Goal: Transaction & Acquisition: Purchase product/service

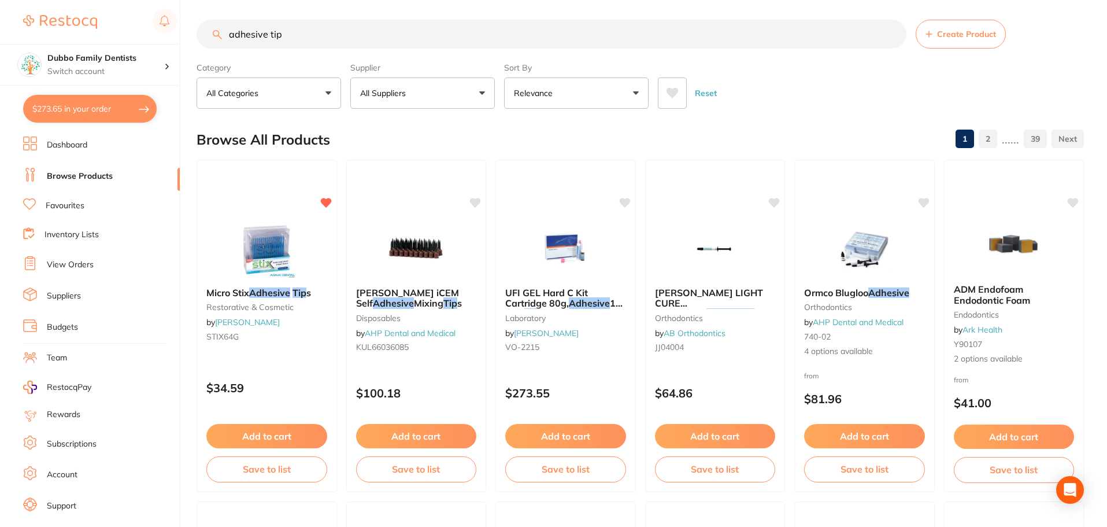
click at [78, 265] on link "View Orders" at bounding box center [70, 265] width 47 height 12
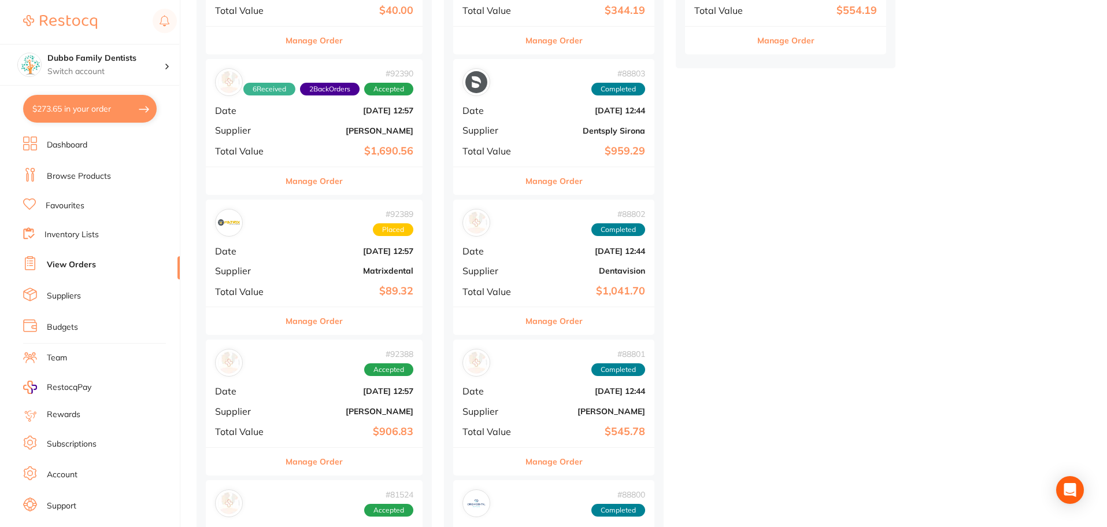
scroll to position [578, 0]
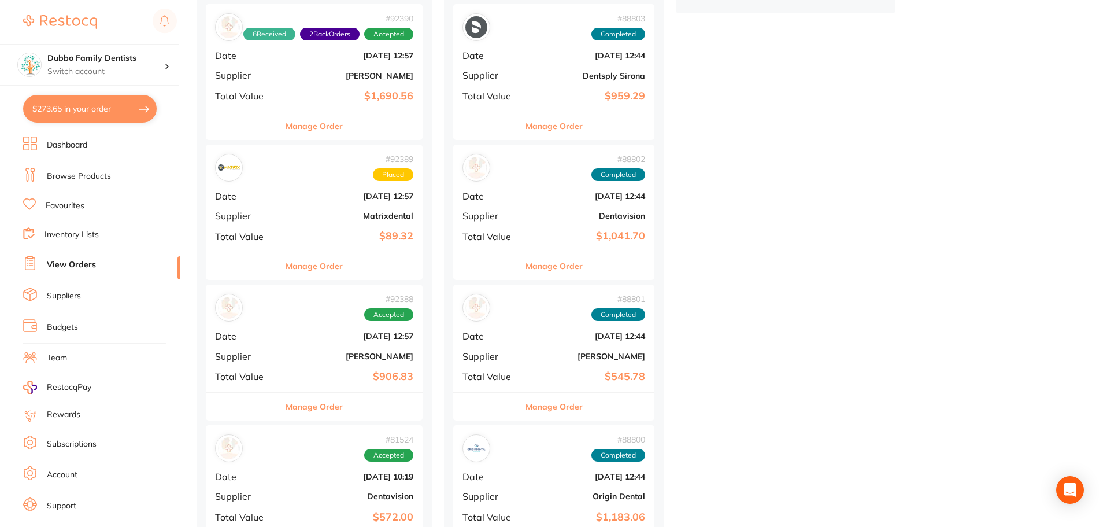
click at [324, 382] on b "$906.83" at bounding box center [350, 377] width 126 height 12
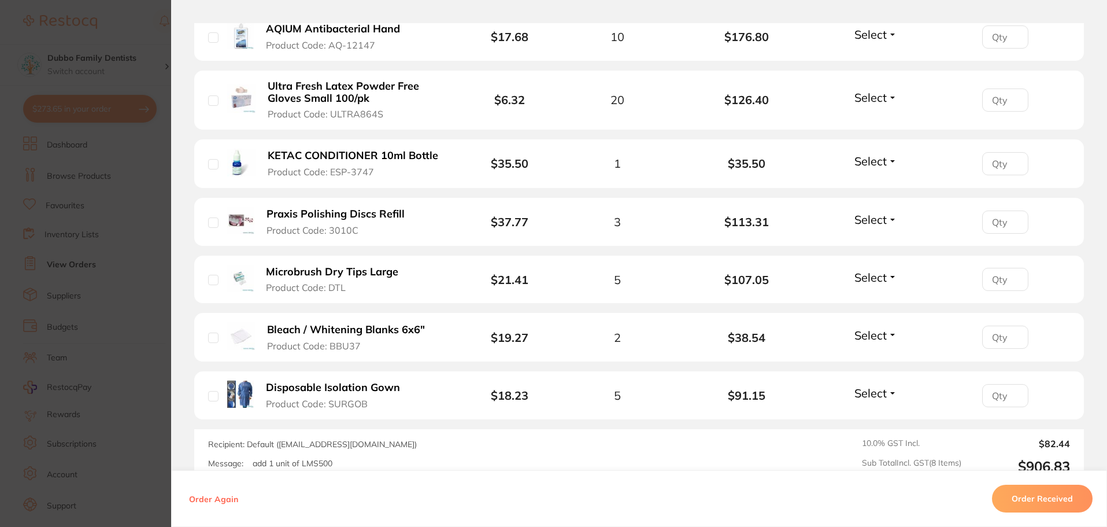
scroll to position [520, 0]
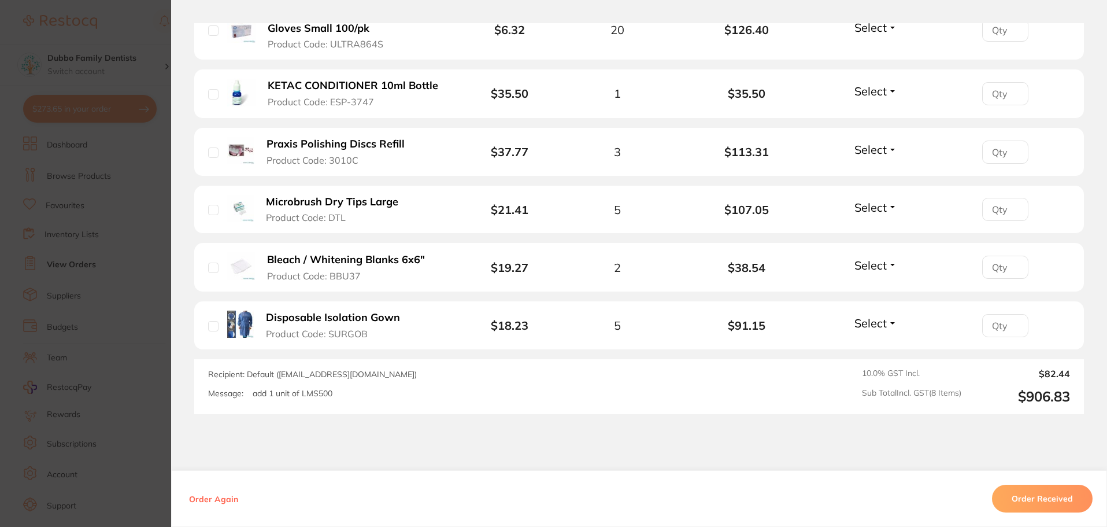
click at [285, 394] on p "add 1 unit of LMS500" at bounding box center [293, 393] width 80 height 10
drag, startPoint x: 297, startPoint y: 391, endPoint x: 324, endPoint y: 392, distance: 27.2
click at [324, 392] on p "add 1 unit of LMS500" at bounding box center [293, 393] width 80 height 10
click at [365, 392] on div "Message: add 1 unit of LMS500" at bounding box center [466, 393] width 517 height 10
click at [208, 418] on div "Order ID: Restocq- 92388 Order Information Accepted Order Order Date Sept 2 202…" at bounding box center [639, 274] width 936 height 503
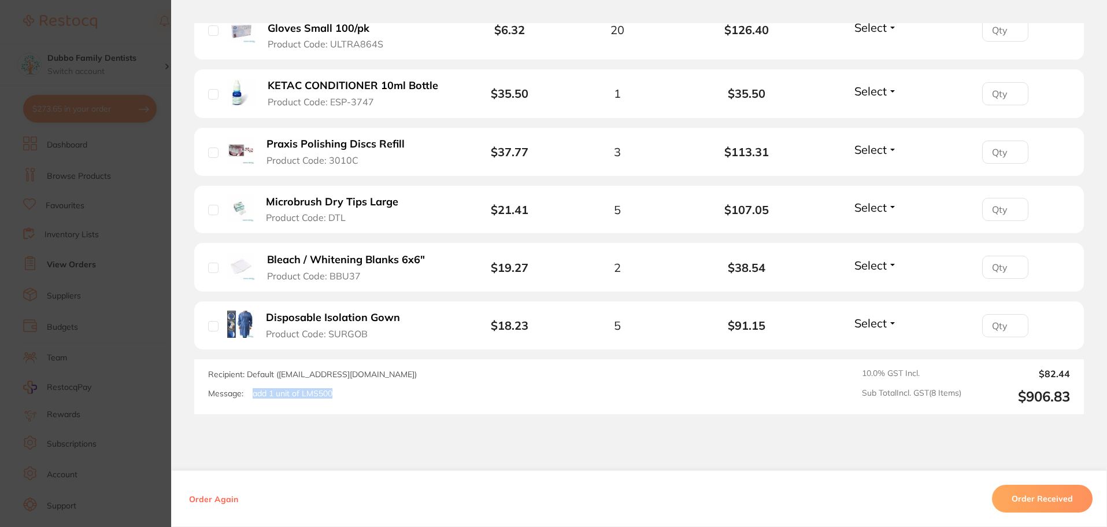
drag, startPoint x: 246, startPoint y: 390, endPoint x: 335, endPoint y: 391, distance: 89.0
click at [335, 391] on div "Message: add 1 unit of LMS500" at bounding box center [466, 393] width 517 height 10
click at [371, 394] on div "Message: add 1 unit of LMS500" at bounding box center [466, 393] width 517 height 10
click at [236, 436] on div "Order ID: Restocq- 92388 Order Information Accepted Order Order Date Sept 2 202…" at bounding box center [639, 274] width 936 height 503
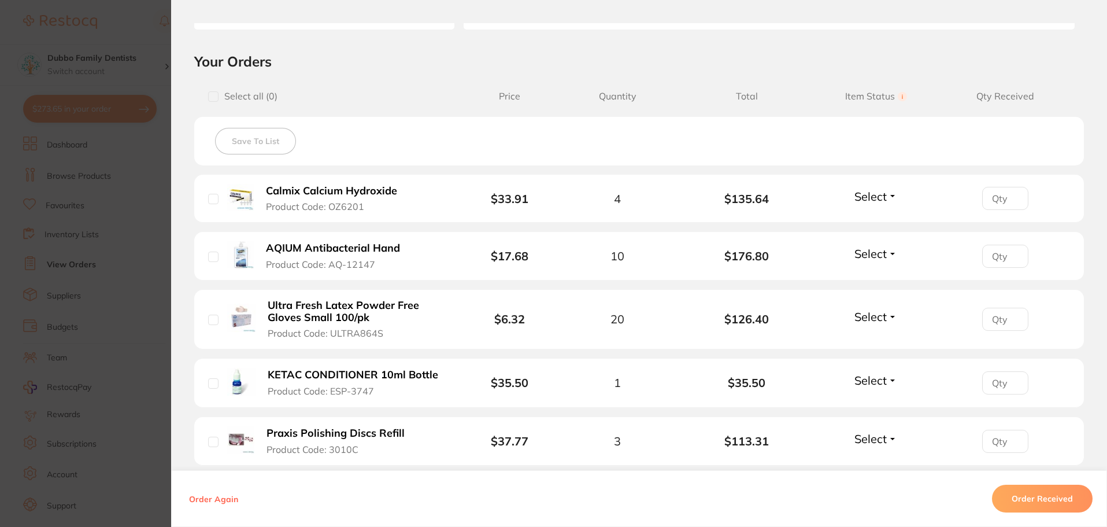
scroll to position [462, 0]
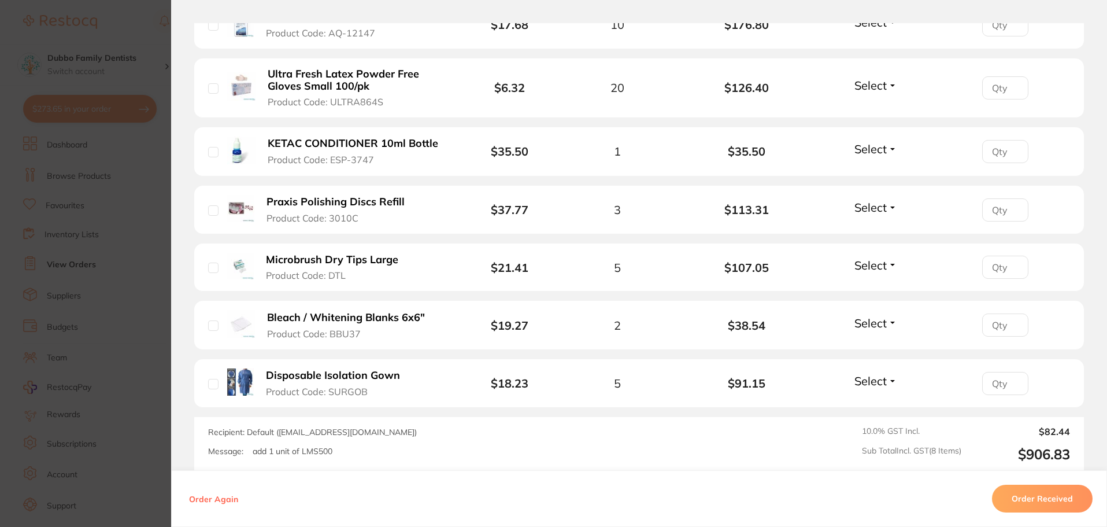
click at [150, 229] on section "Order ID: Restocq- 92388 Order Information Accepted Order Order Date Sept 2 202…" at bounding box center [553, 263] width 1107 height 527
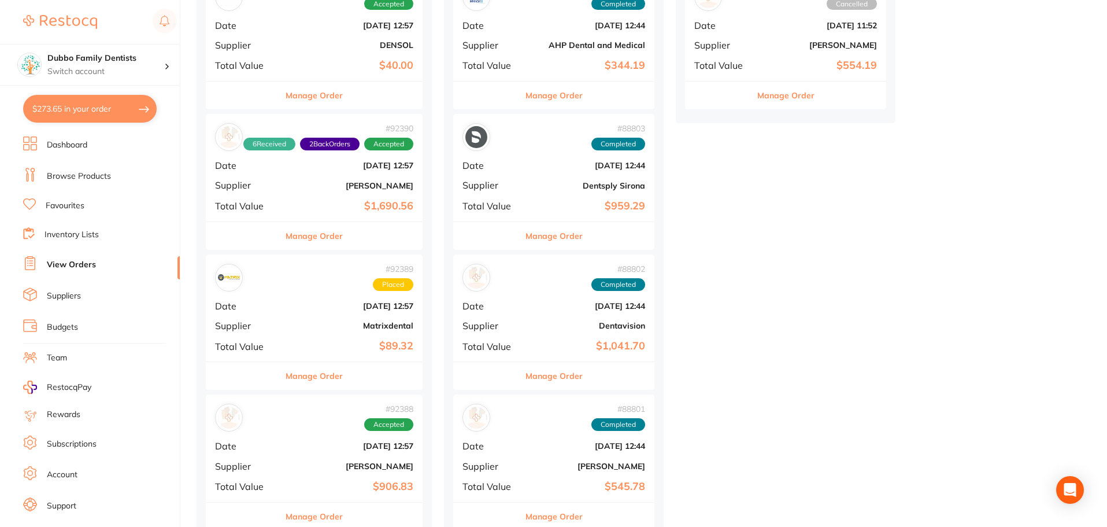
scroll to position [462, 0]
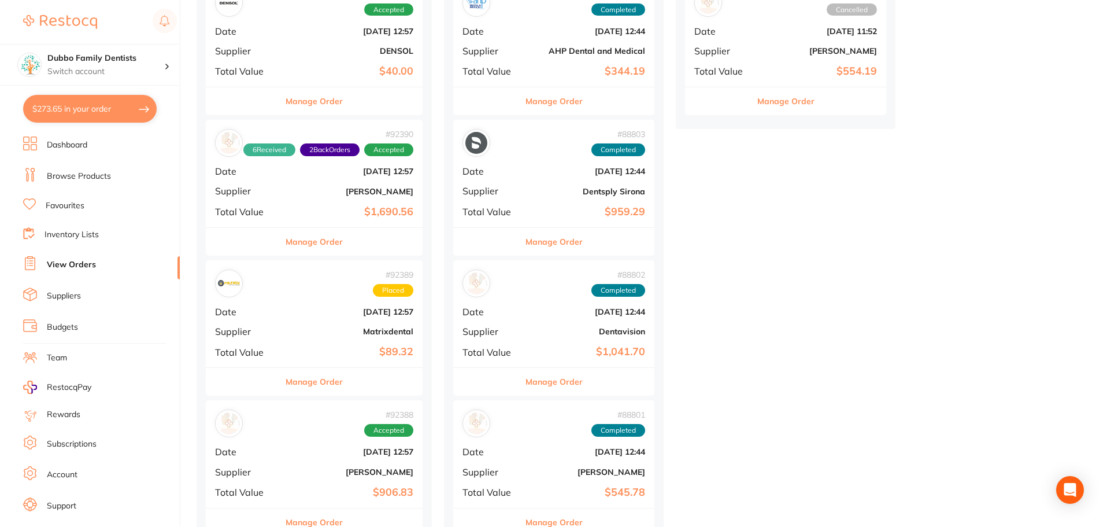
click at [83, 175] on link "Browse Products" at bounding box center [79, 177] width 64 height 12
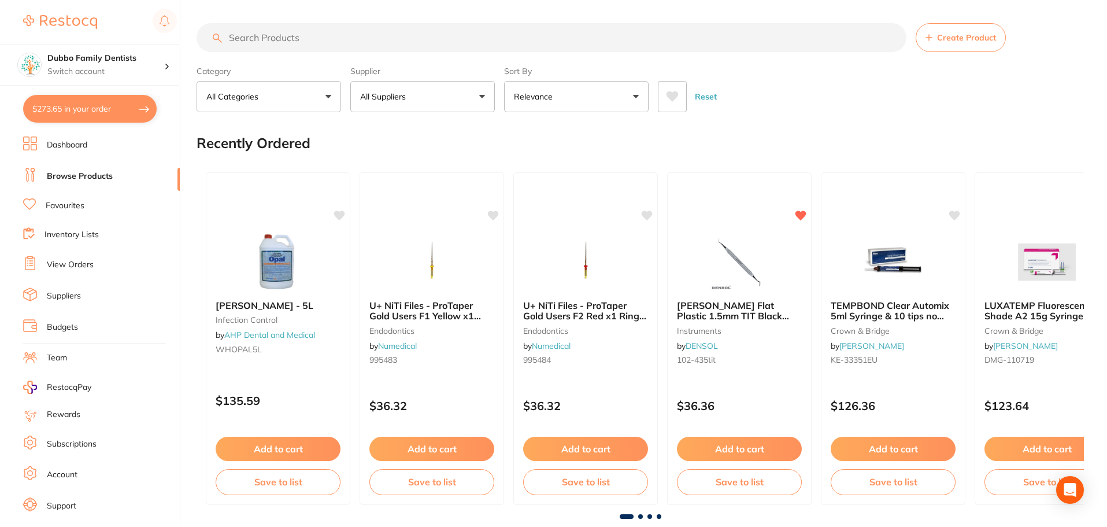
click at [234, 39] on input "search" at bounding box center [552, 37] width 710 height 29
type input "milton"
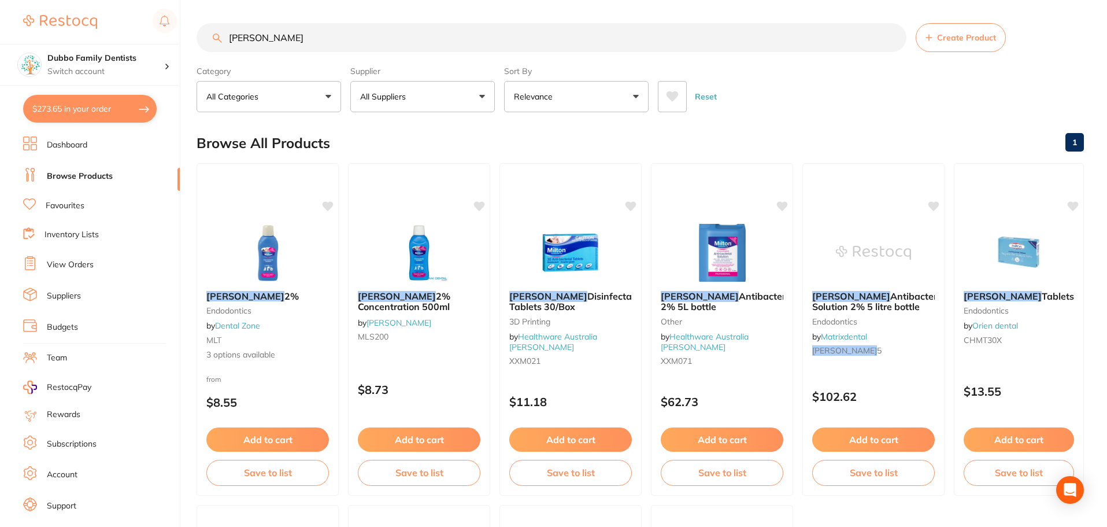
drag, startPoint x: 1041, startPoint y: 91, endPoint x: 1029, endPoint y: 94, distance: 11.9
click at [1041, 91] on div "Reset" at bounding box center [866, 92] width 417 height 40
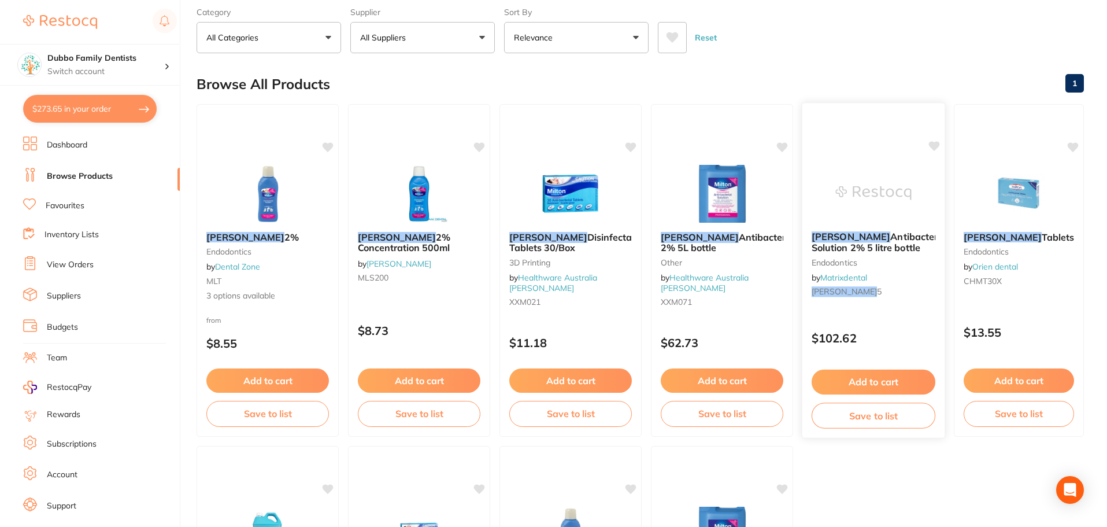
scroll to position [58, 0]
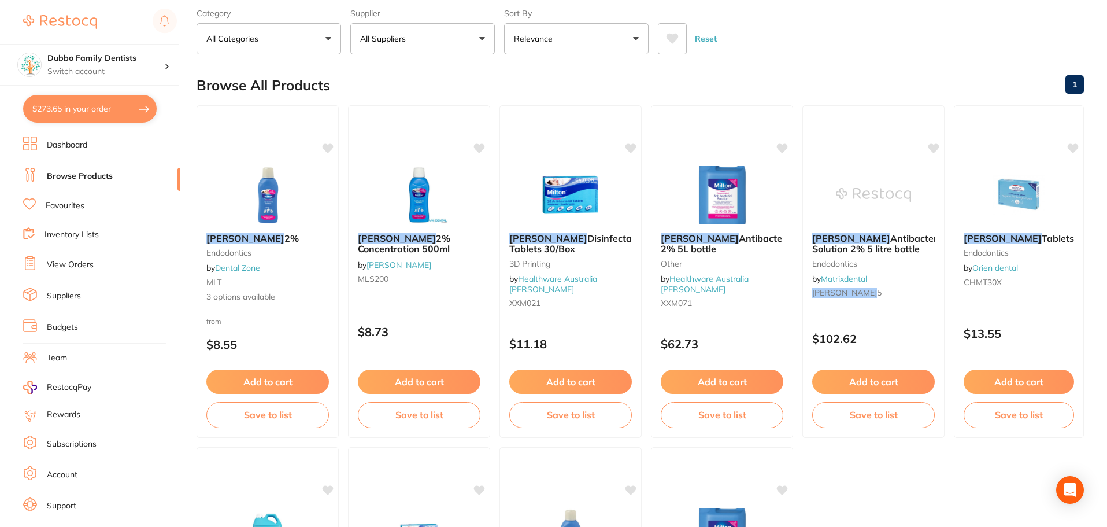
click at [798, 53] on div "Reset" at bounding box center [866, 34] width 417 height 40
click at [1059, 28] on div "Reset" at bounding box center [866, 34] width 417 height 40
click at [723, 279] on link "Healthware Australia [PERSON_NAME]" at bounding box center [704, 283] width 89 height 21
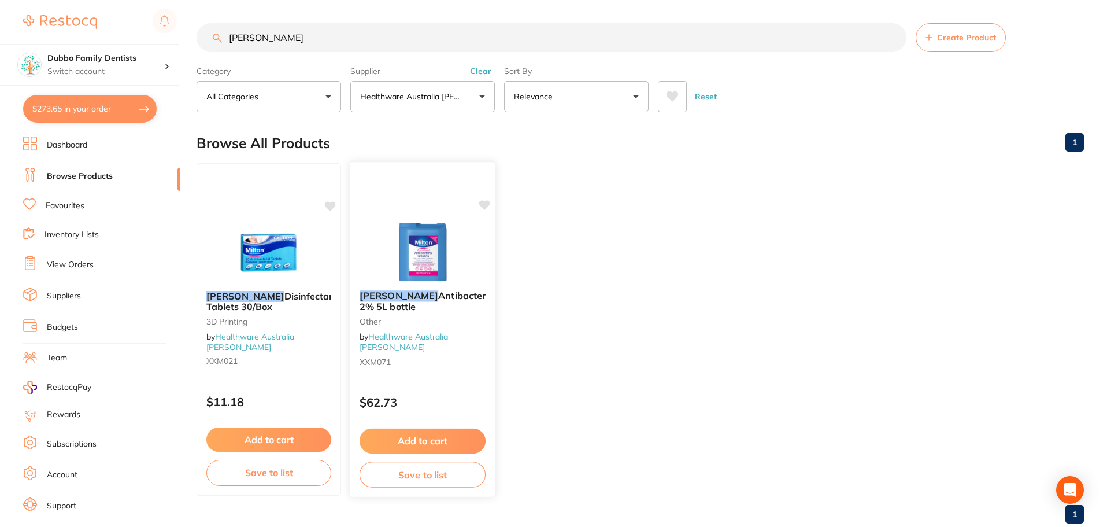
click at [399, 300] on span "Antibacterial 2% 5L bottle" at bounding box center [428, 301] width 136 height 23
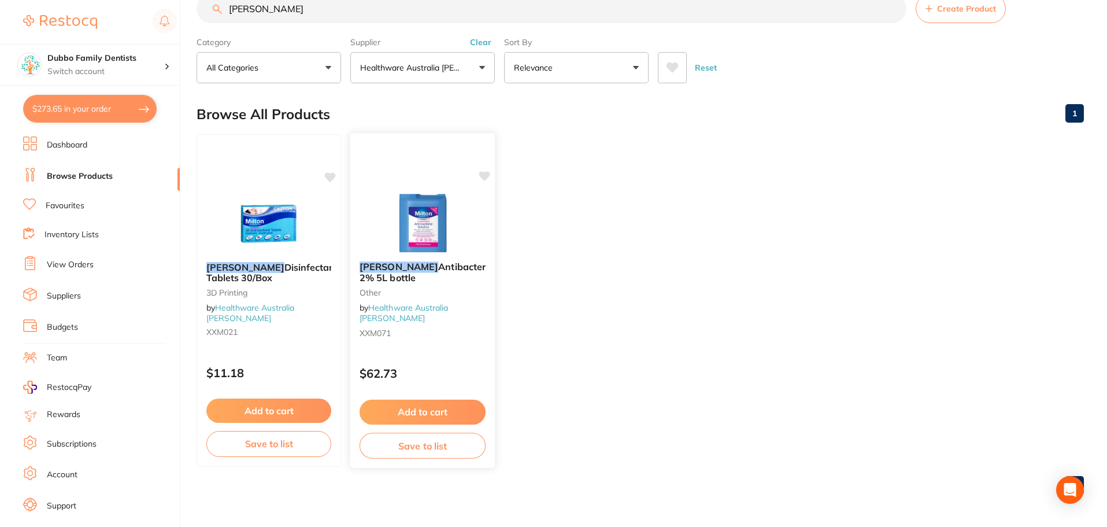
click at [402, 312] on link "Healthware Australia [PERSON_NAME]" at bounding box center [404, 312] width 89 height 21
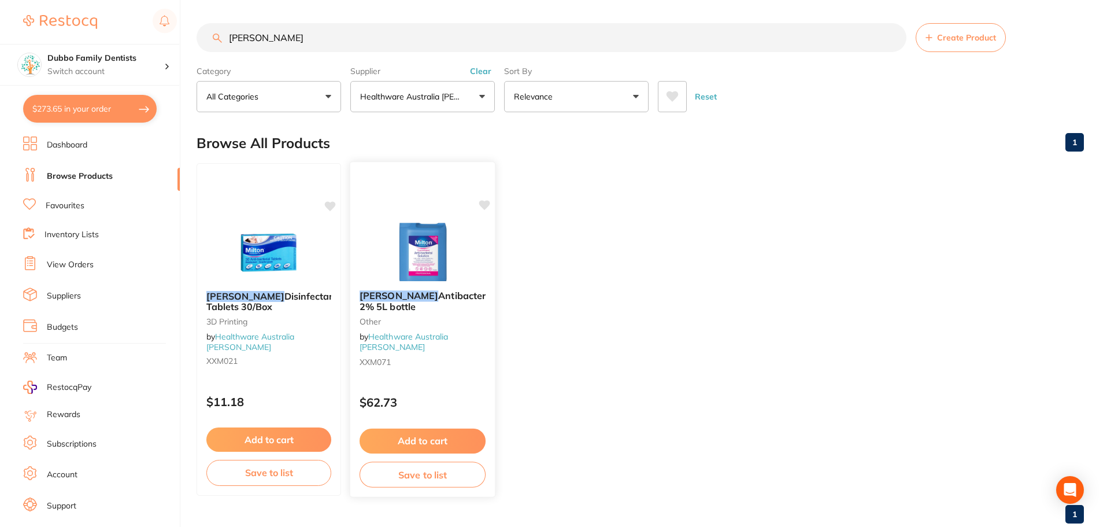
click at [383, 297] on em "Milton" at bounding box center [399, 296] width 79 height 12
click at [414, 240] on img at bounding box center [422, 252] width 76 height 58
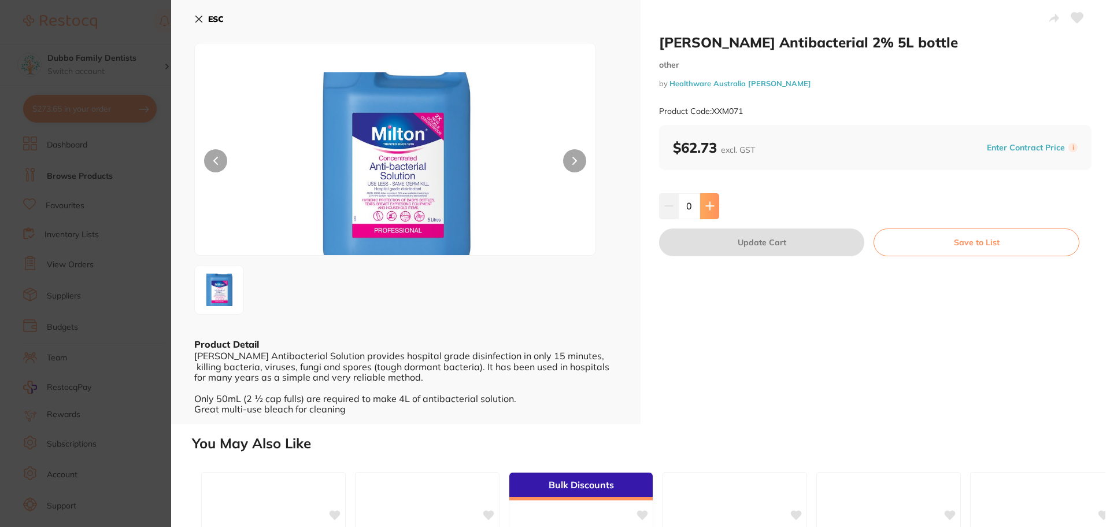
click at [705, 203] on icon at bounding box center [709, 205] width 9 height 9
type input "1"
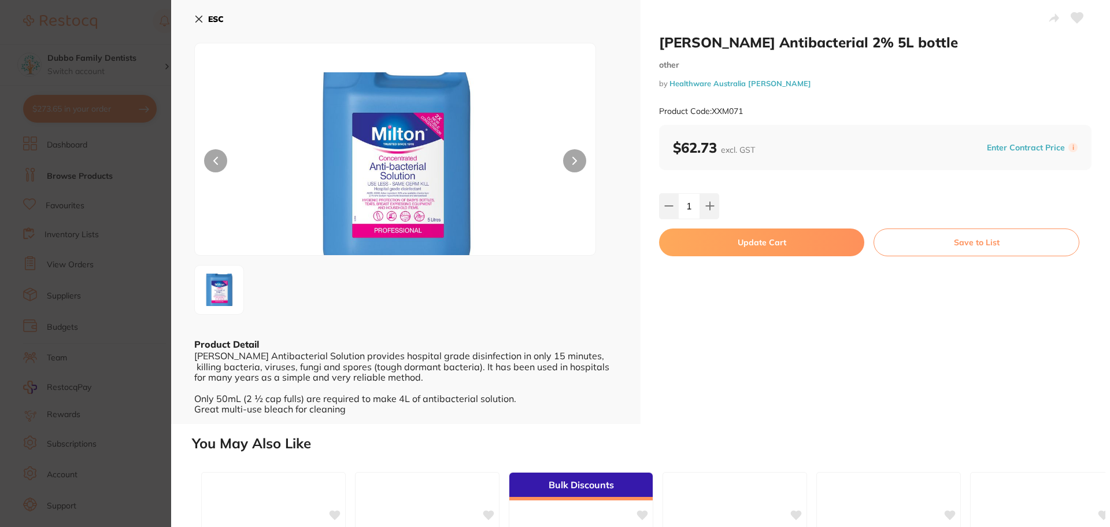
click at [724, 243] on button "Update Cart" at bounding box center [761, 242] width 205 height 28
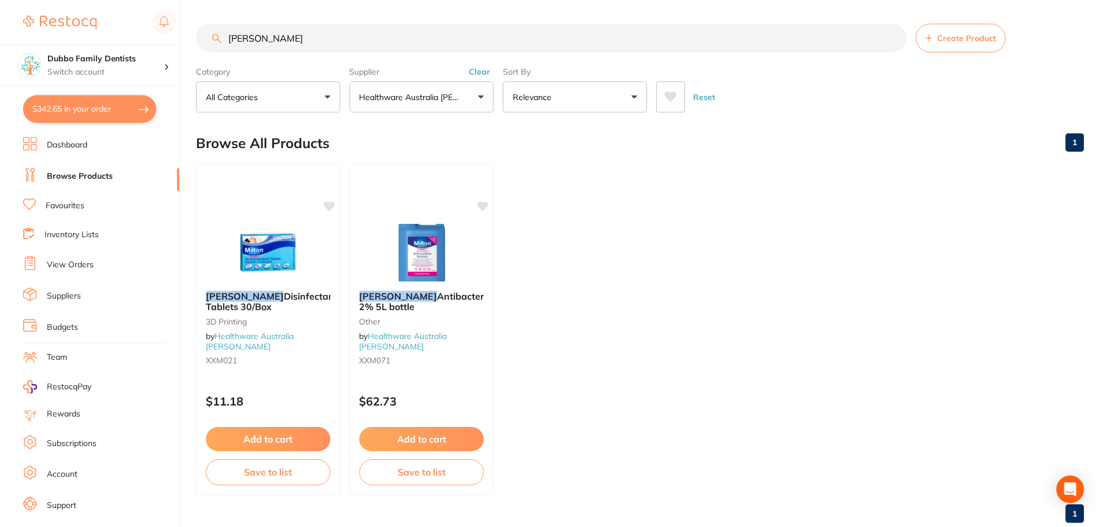
scroll to position [29, 0]
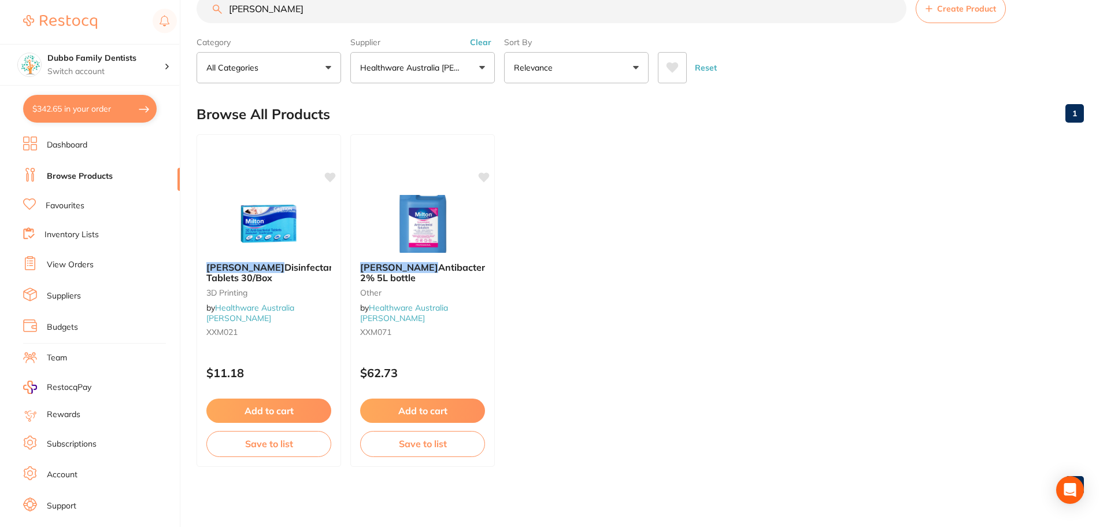
click at [93, 109] on button "$342.65 in your order" at bounding box center [90, 109] width 134 height 28
checkbox input "true"
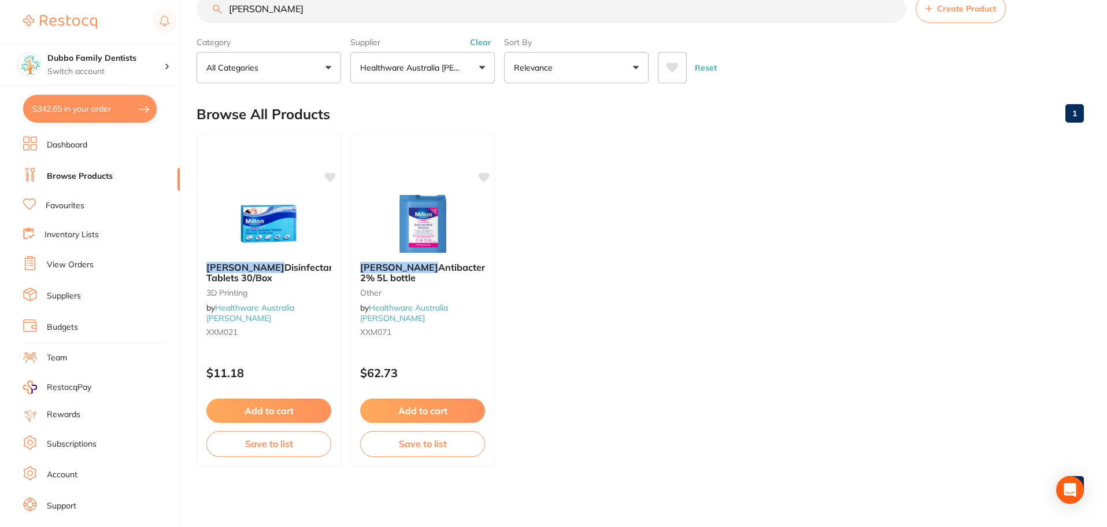
checkbox input "true"
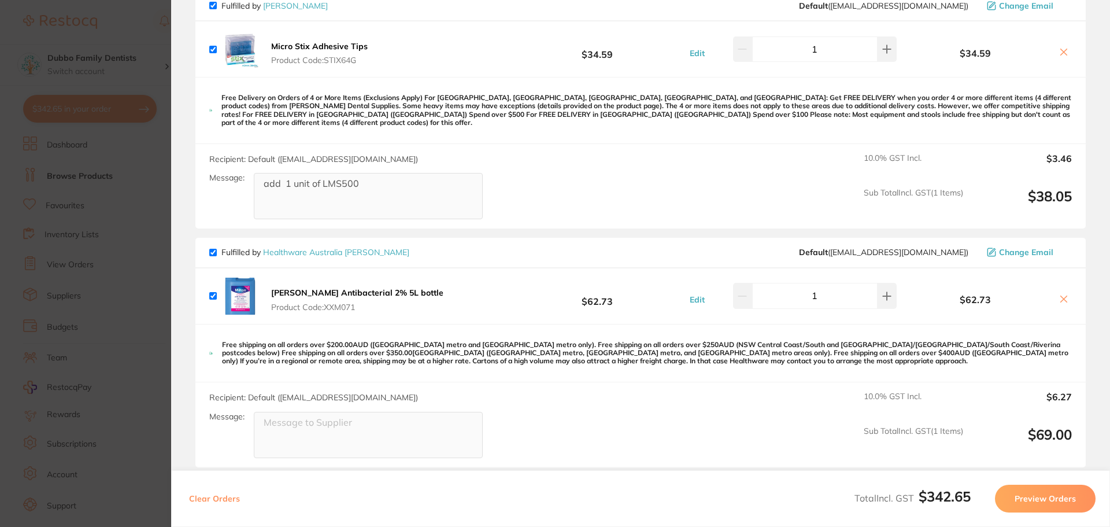
scroll to position [347, 0]
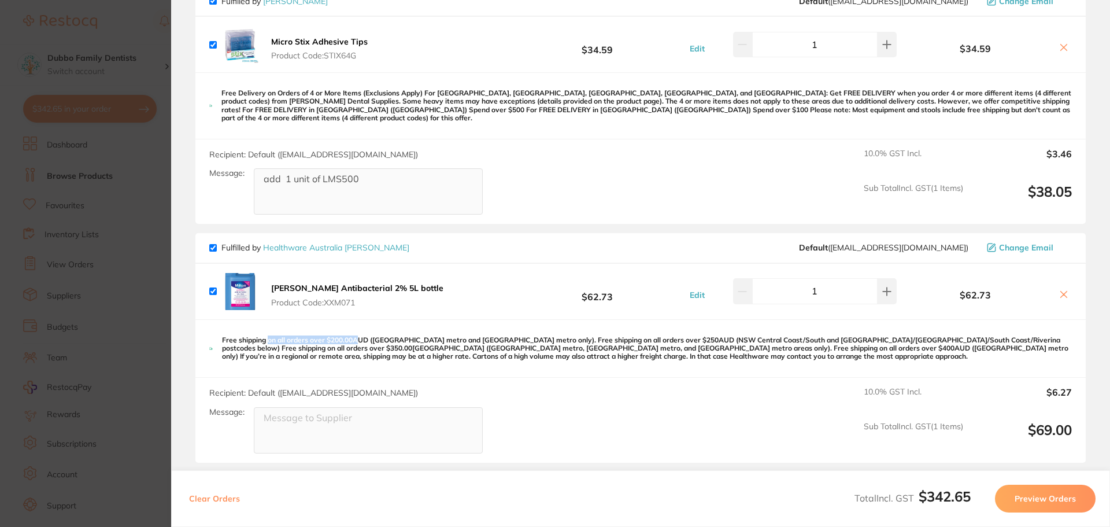
drag, startPoint x: 269, startPoint y: 332, endPoint x: 361, endPoint y: 331, distance: 91.9
click at [361, 336] on p "Free shipping on all orders over $200.00AUD ([GEOGRAPHIC_DATA] metro and [GEOGR…" at bounding box center [647, 348] width 850 height 25
click at [464, 336] on p "Free shipping on all orders over $200.00AUD ([GEOGRAPHIC_DATA] metro and [GEOGR…" at bounding box center [647, 348] width 850 height 25
click at [99, 300] on section "Update RRP Set your pre negotiated price for this item. Item Agreed RRP (excl. …" at bounding box center [555, 263] width 1110 height 527
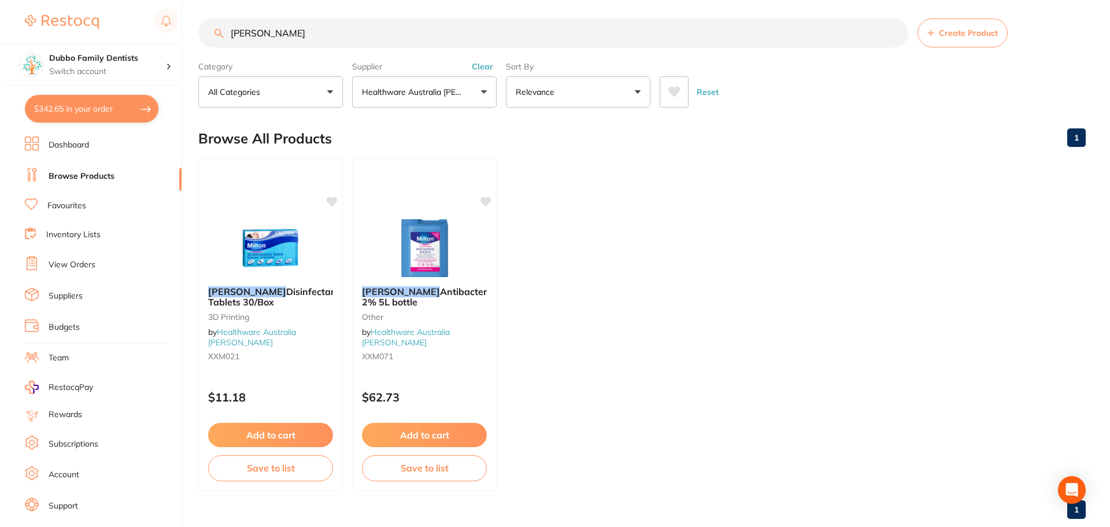
scroll to position [0, 0]
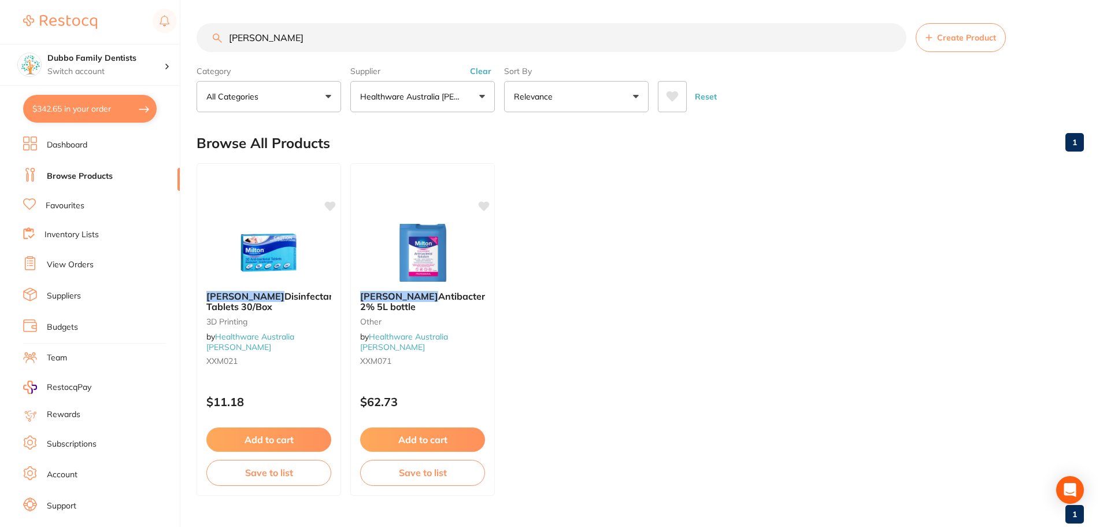
click at [483, 72] on button "Clear" at bounding box center [480, 71] width 28 height 10
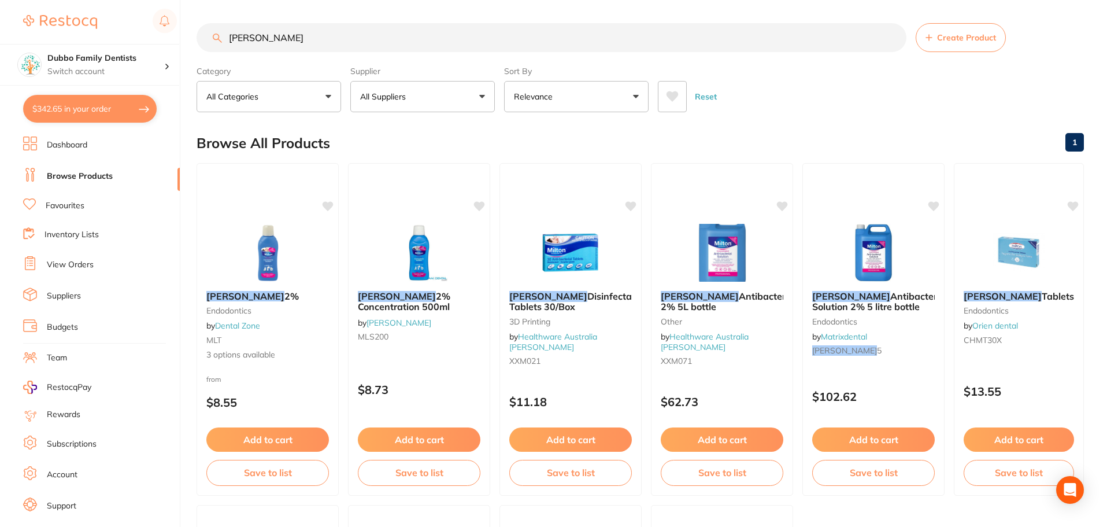
click at [465, 99] on button "All Suppliers" at bounding box center [422, 96] width 145 height 31
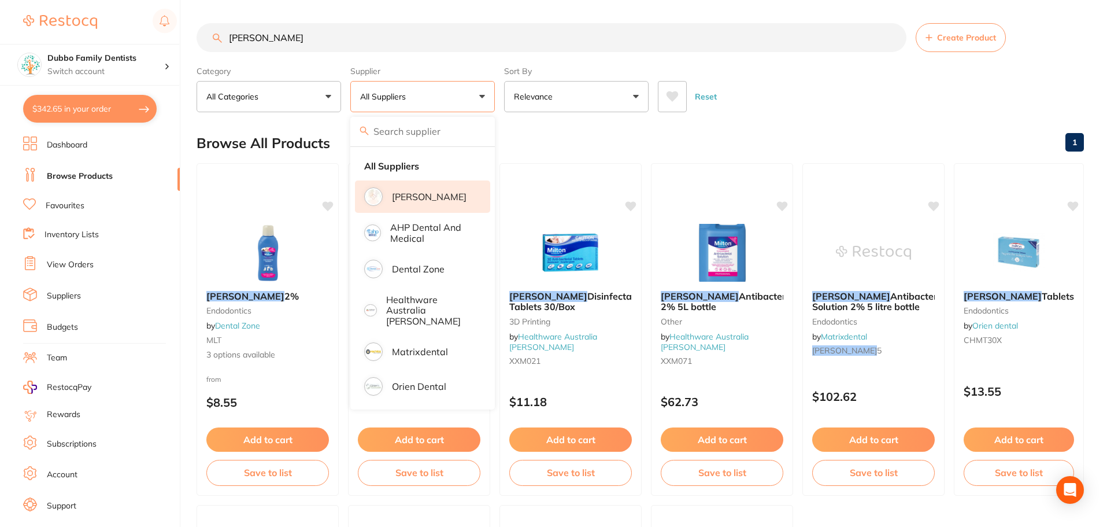
click at [436, 195] on p "[PERSON_NAME]" at bounding box center [429, 196] width 75 height 10
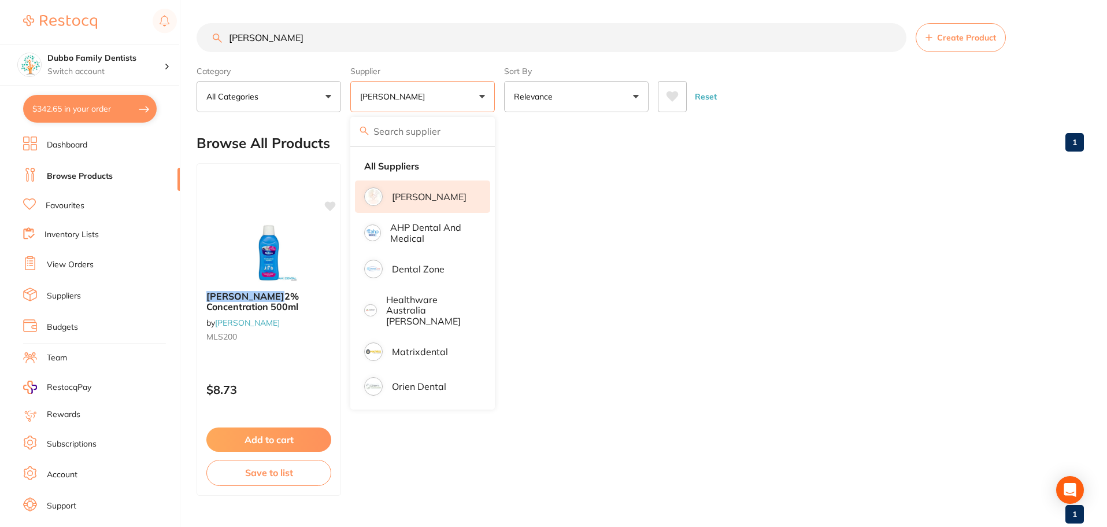
click at [313, 38] on input "milton" at bounding box center [552, 37] width 710 height 29
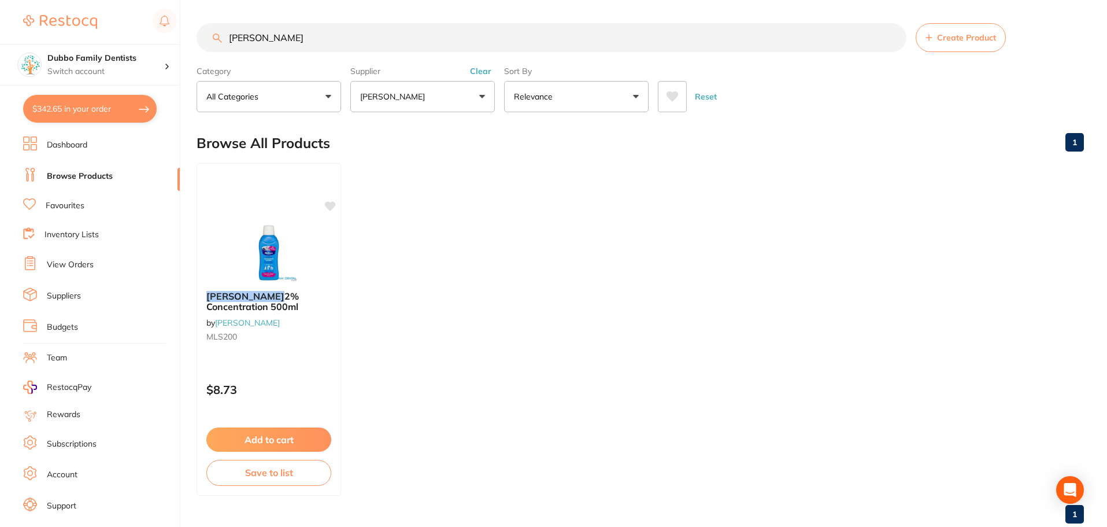
drag, startPoint x: 324, startPoint y: 37, endPoint x: 188, endPoint y: 33, distance: 136.5
click at [188, 33] on div "$342.65 Dubbo Family Dentists Switch account Dubbo Family Dentists $342.65 in y…" at bounding box center [553, 263] width 1107 height 527
type input "gloves"
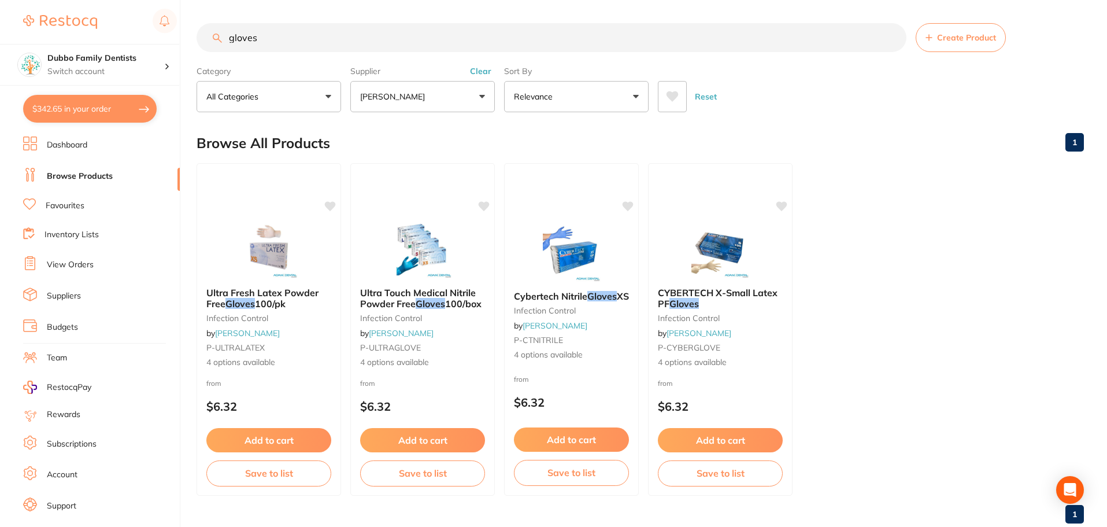
click at [1022, 319] on ul "Ultra Fresh Latex Powder Free Gloves 100/pk infection control by Adam Dental P-…" at bounding box center [640, 329] width 887 height 332
click at [277, 290] on span "Ultra Fresh Latex Powder Free" at bounding box center [262, 298] width 113 height 23
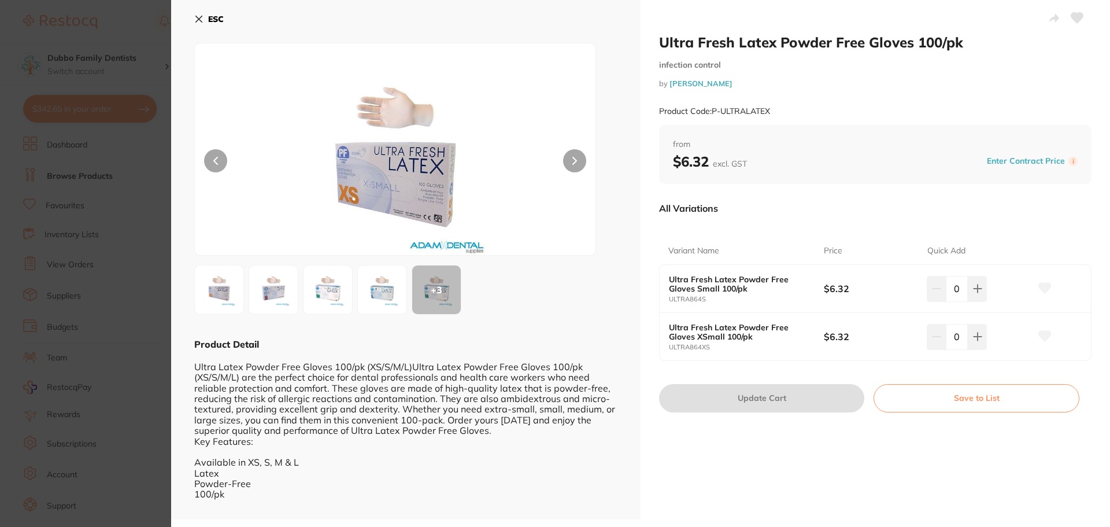
click at [876, 226] on div "Variant Name Price Quick Add Ultra Fresh Latex Powder Free Gloves Small 100/pk …" at bounding box center [875, 292] width 432 height 138
click at [198, 19] on icon at bounding box center [199, 18] width 6 height 6
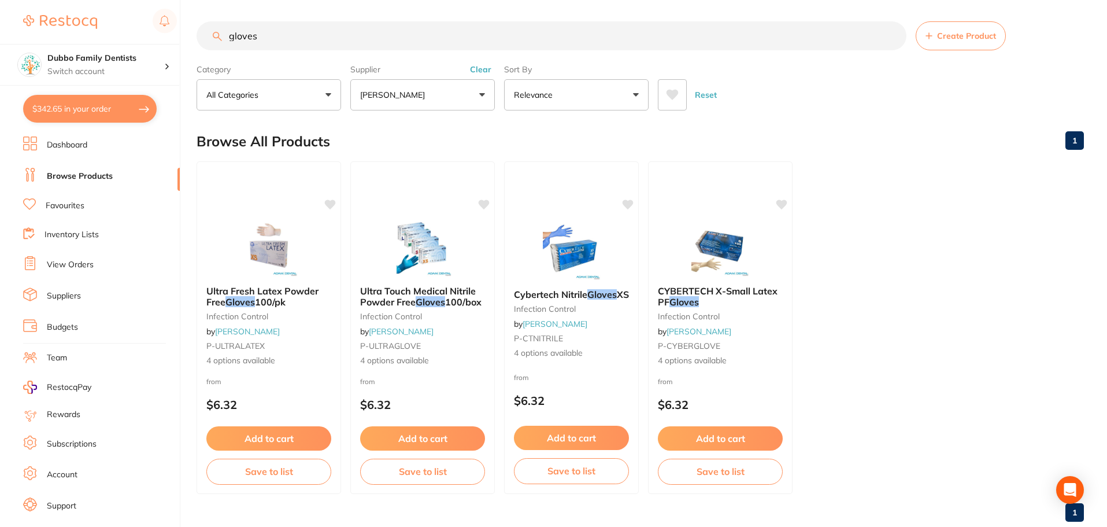
click at [954, 340] on ul "Ultra Fresh Latex Powder Free Gloves 100/pk infection control by Adam Dental P-…" at bounding box center [640, 327] width 887 height 332
click at [96, 263] on li "View Orders" at bounding box center [101, 264] width 157 height 17
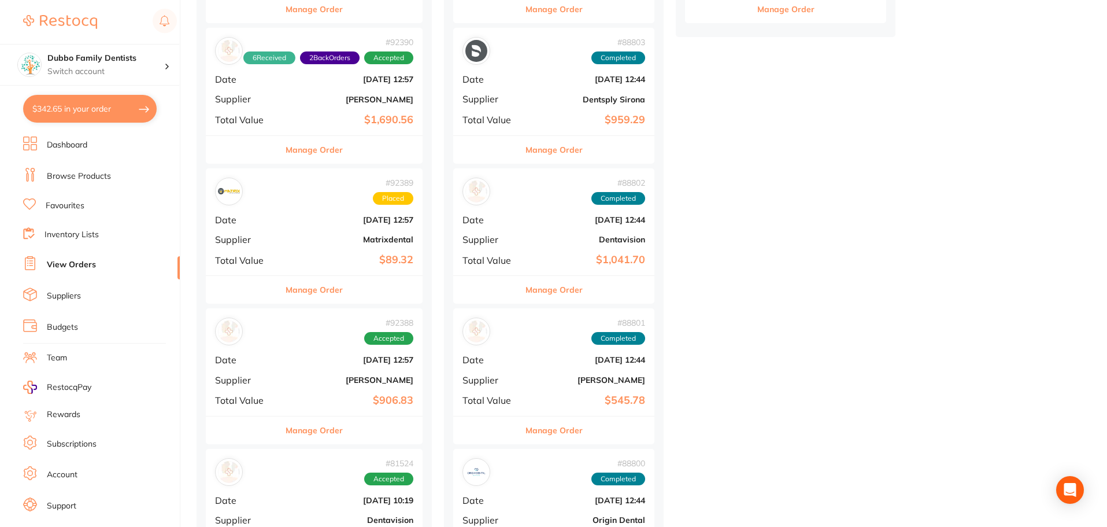
scroll to position [578, 0]
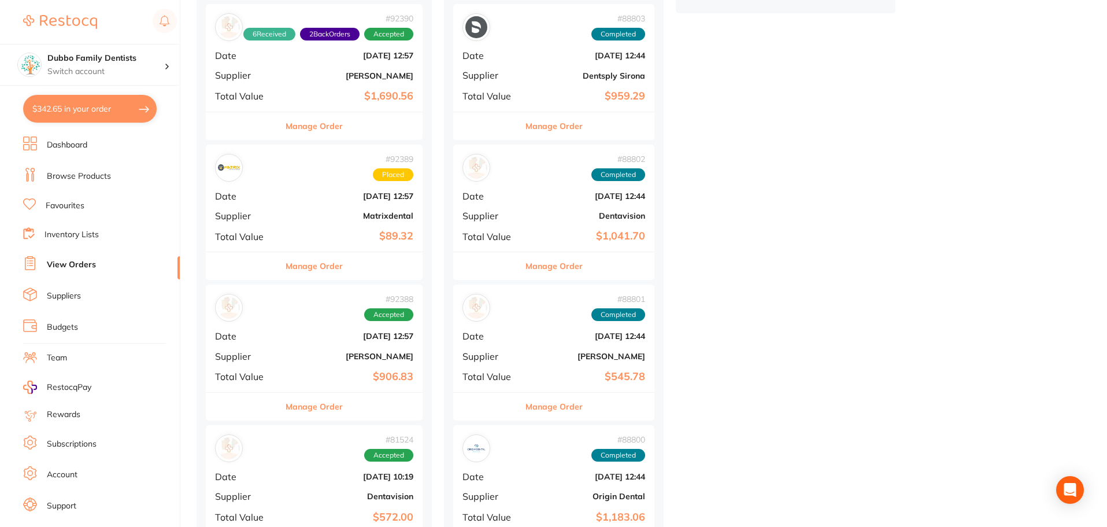
click at [306, 369] on div "# 92388 Accepted Date Sept 2 2025, 12:57 Supplier Adam Dental Total Value $906.…" at bounding box center [314, 337] width 217 height 107
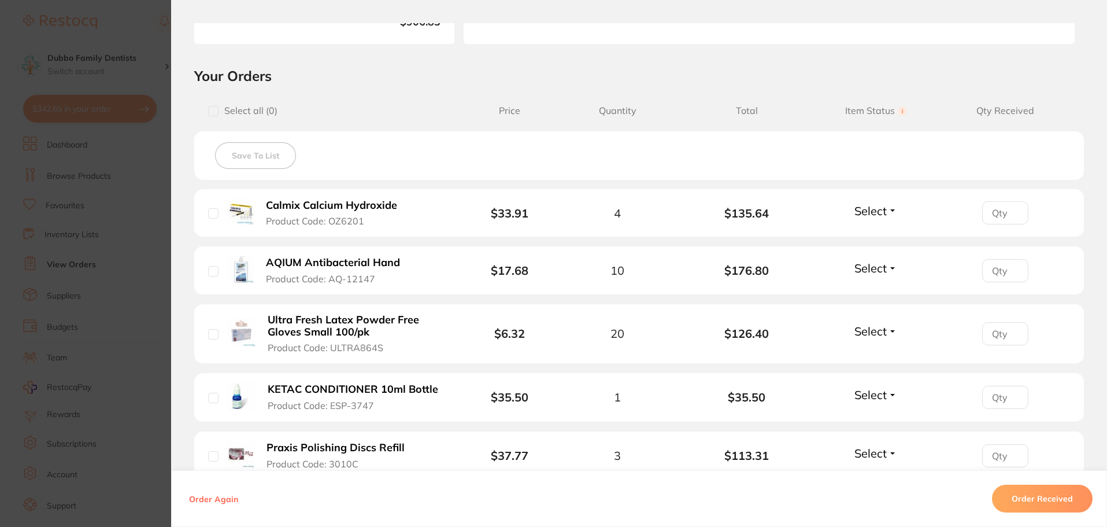
scroll to position [231, 0]
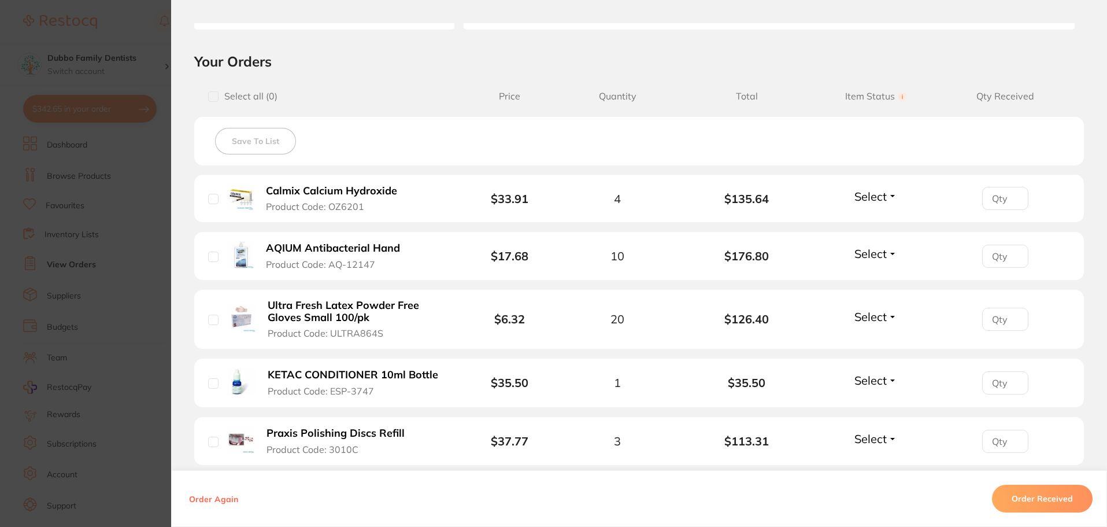
click at [883, 194] on span "Select" at bounding box center [870, 196] width 32 height 14
click at [881, 239] on span "Back Order" at bounding box center [875, 239] width 35 height 9
click at [879, 258] on span "Select" at bounding box center [870, 253] width 32 height 14
click at [872, 280] on span "Received" at bounding box center [875, 278] width 29 height 9
click at [873, 315] on span "Select" at bounding box center [870, 316] width 32 height 14
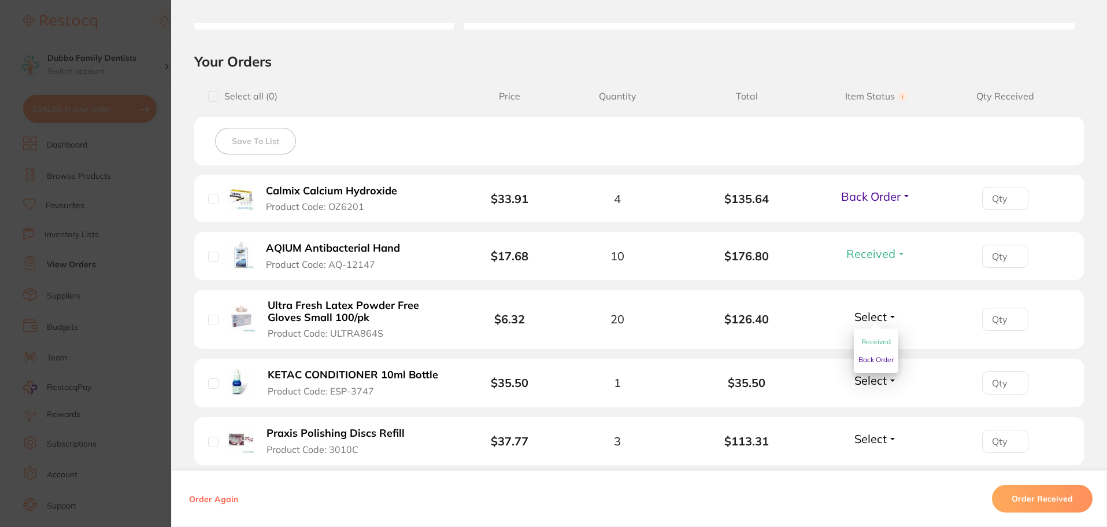
click at [876, 342] on span "Received" at bounding box center [875, 341] width 29 height 9
click at [870, 369] on li "KETAC CONDITIONER 10ml Bottle Product Code: ESP-3747 $35.50 1 $35.50 Select Rec…" at bounding box center [639, 383] width 890 height 50
click at [870, 380] on span "Select" at bounding box center [870, 380] width 32 height 14
click at [866, 401] on span "Received" at bounding box center [875, 405] width 29 height 9
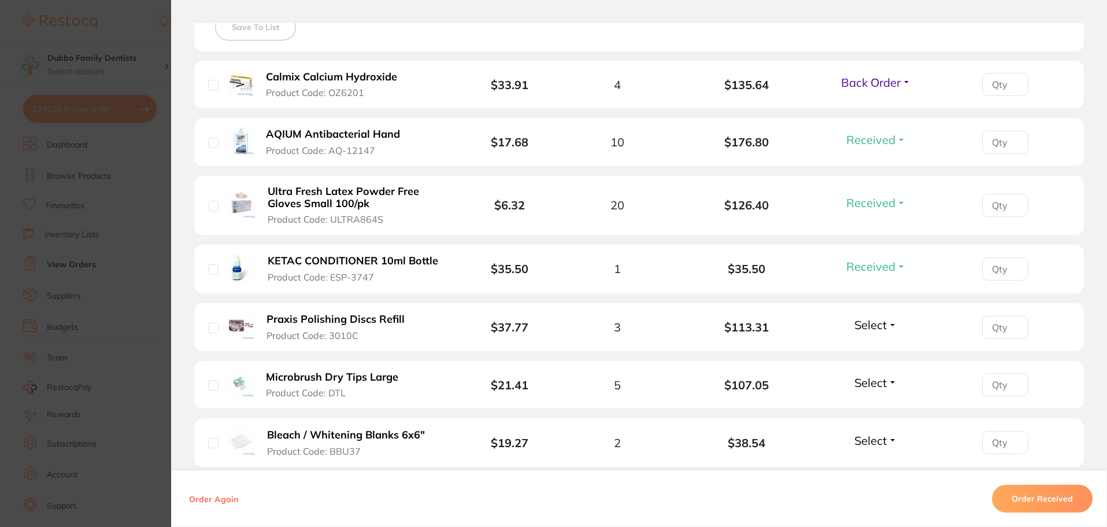
scroll to position [347, 0]
click at [865, 329] on span "Select" at bounding box center [870, 323] width 32 height 14
click at [865, 346] on span "Received" at bounding box center [875, 347] width 29 height 9
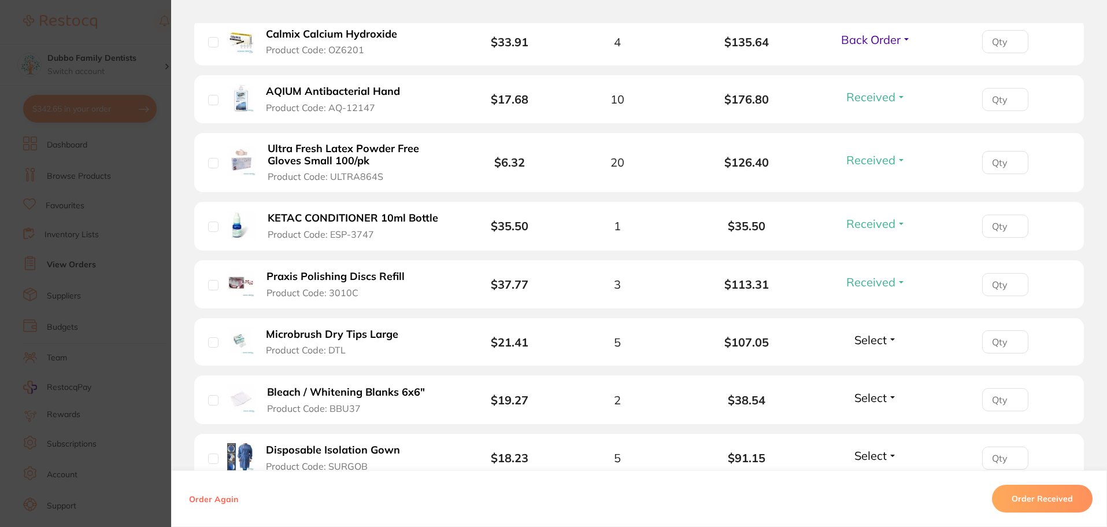
scroll to position [405, 0]
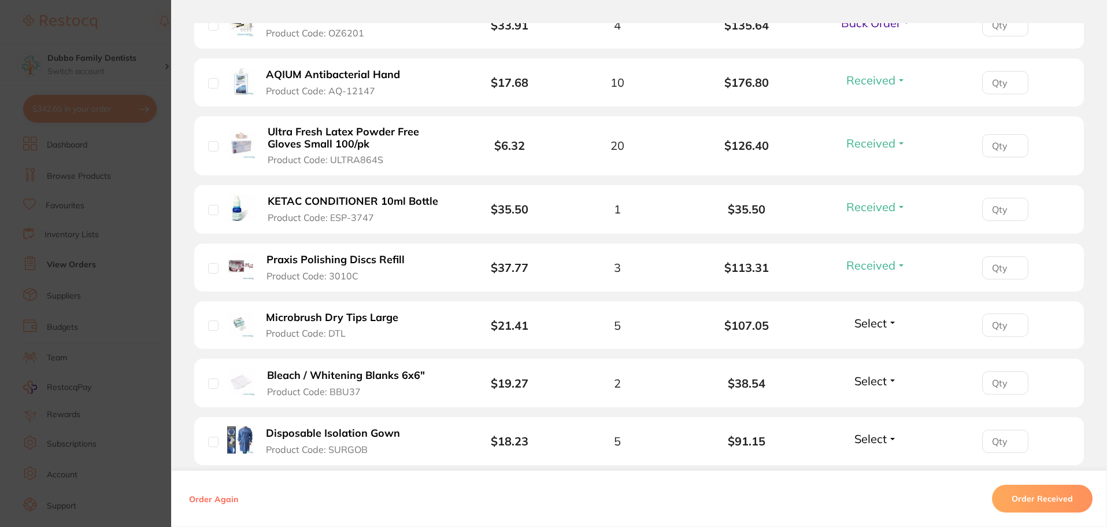
click at [867, 322] on span "Select" at bounding box center [870, 323] width 32 height 14
click at [861, 349] on span "Received" at bounding box center [875, 347] width 29 height 9
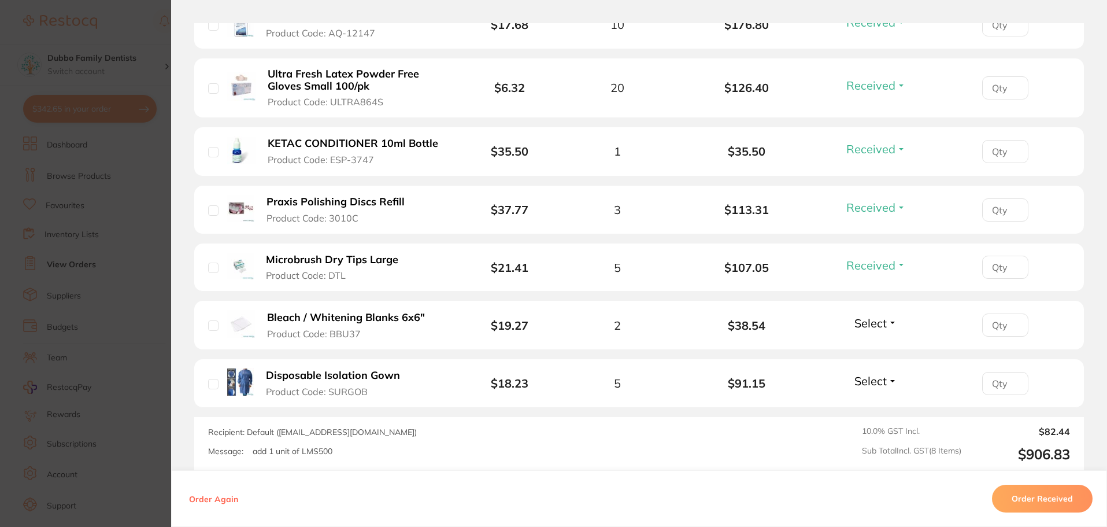
click at [880, 323] on span "Select" at bounding box center [870, 323] width 32 height 14
click at [861, 344] on span "Received" at bounding box center [875, 347] width 29 height 9
click at [869, 377] on span "Select" at bounding box center [870, 380] width 32 height 14
click at [855, 410] on ul "Received Back Order" at bounding box center [876, 414] width 45 height 45
click at [865, 402] on span "Received" at bounding box center [875, 405] width 29 height 9
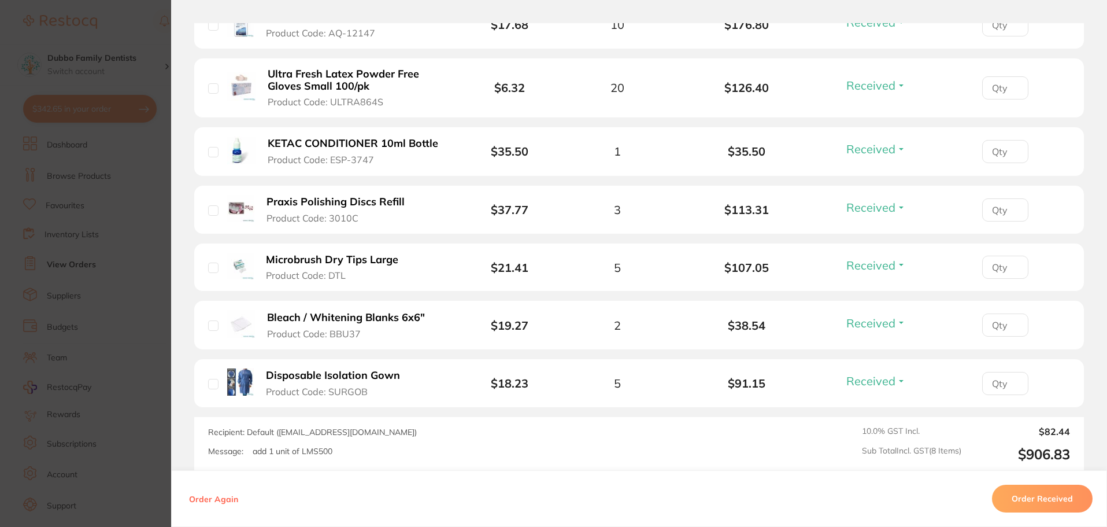
click at [1025, 503] on button "Order Received" at bounding box center [1042, 498] width 101 height 28
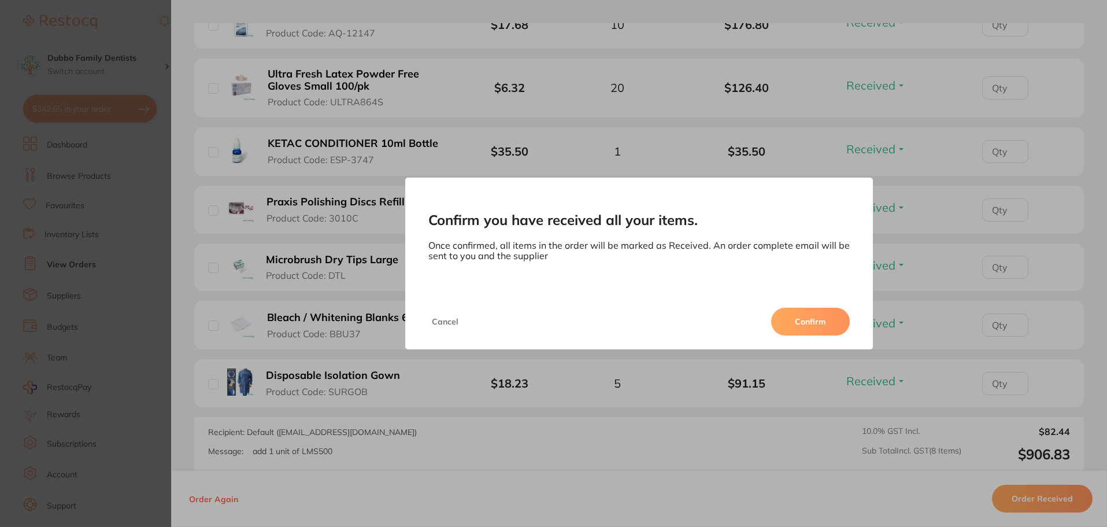
click at [441, 318] on button "Cancel" at bounding box center [445, 321] width 34 height 28
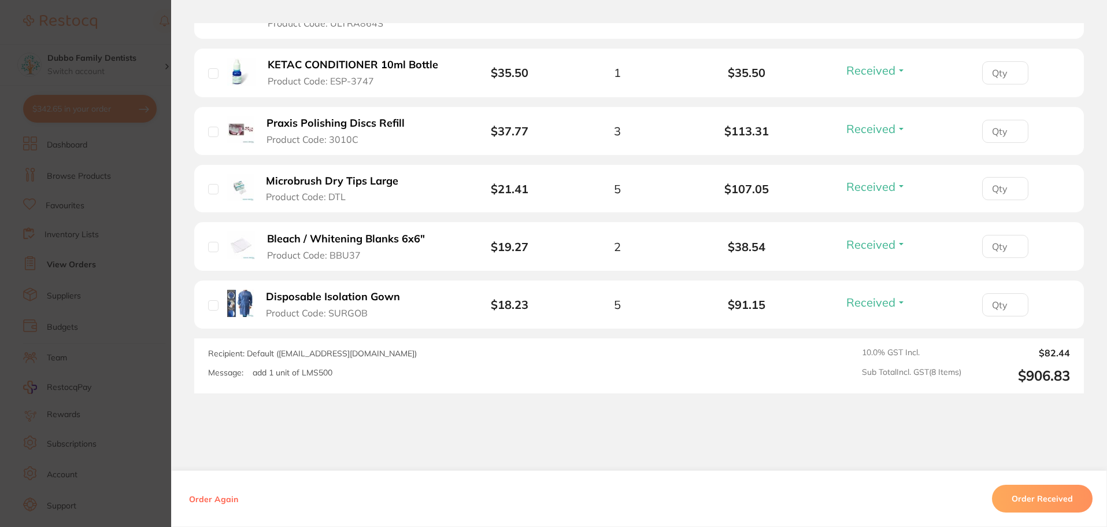
scroll to position [579, 0]
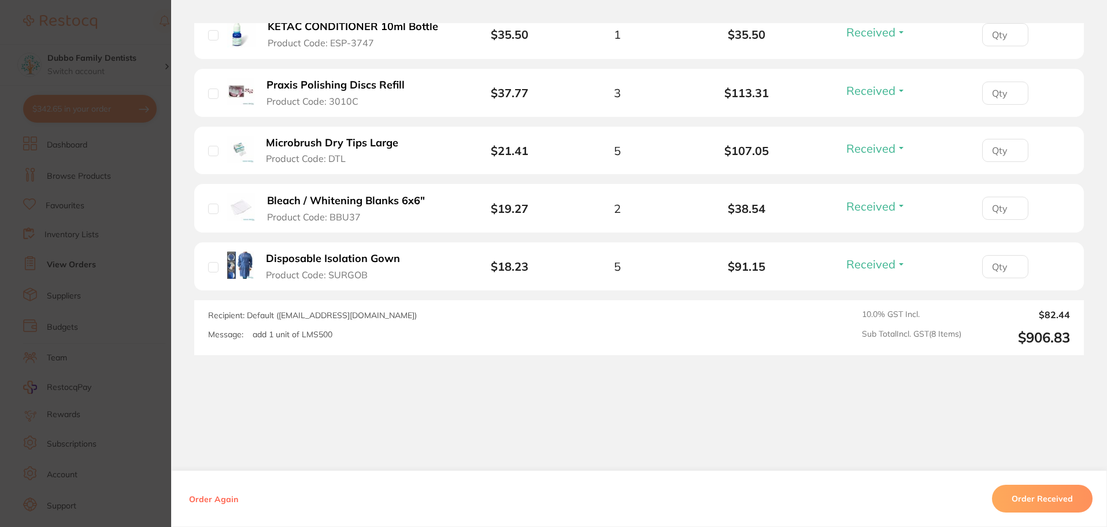
click at [94, 286] on section "Confirm you have received all your items. Once confirmed, all items in the orde…" at bounding box center [553, 263] width 1107 height 527
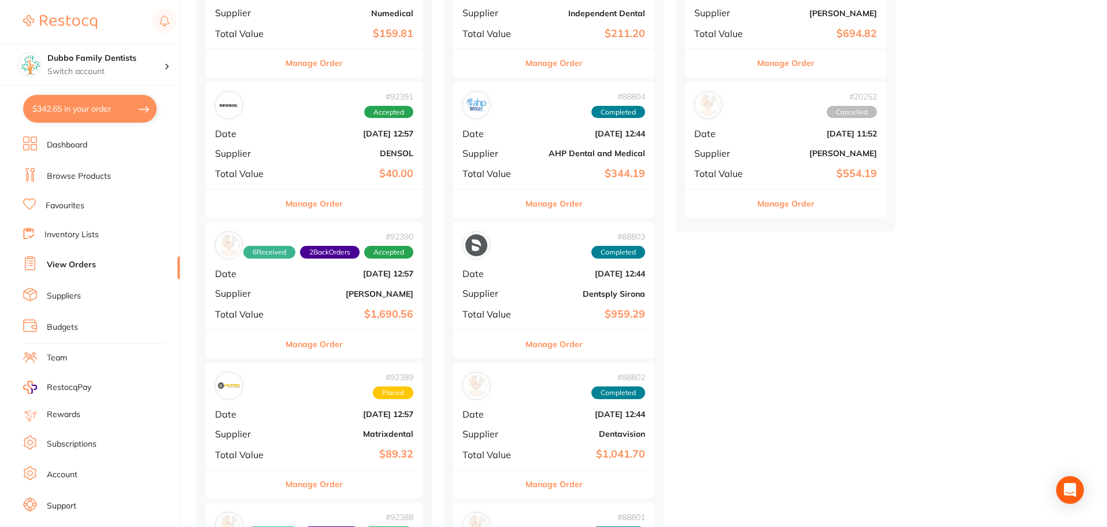
scroll to position [231, 0]
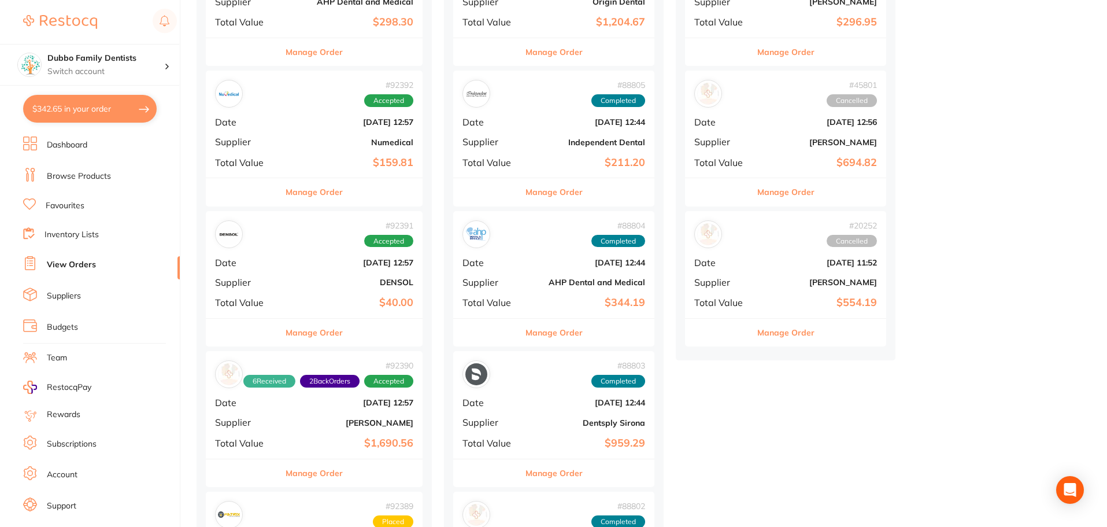
click at [85, 180] on link "Browse Products" at bounding box center [79, 177] width 64 height 12
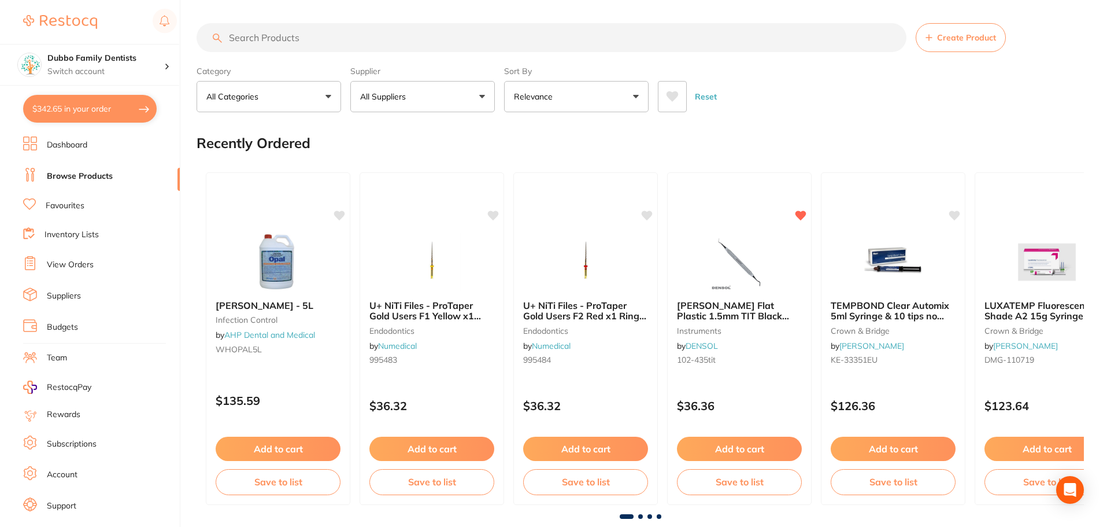
click at [280, 36] on input "search" at bounding box center [552, 37] width 710 height 29
type input "ㅏ"
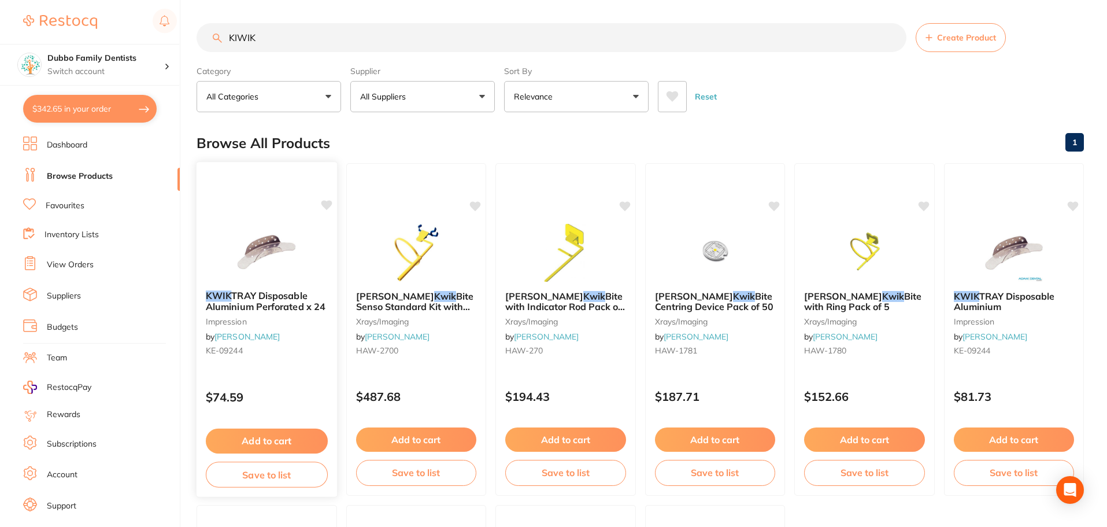
type input "KIWIK"
click at [285, 261] on img at bounding box center [267, 252] width 76 height 58
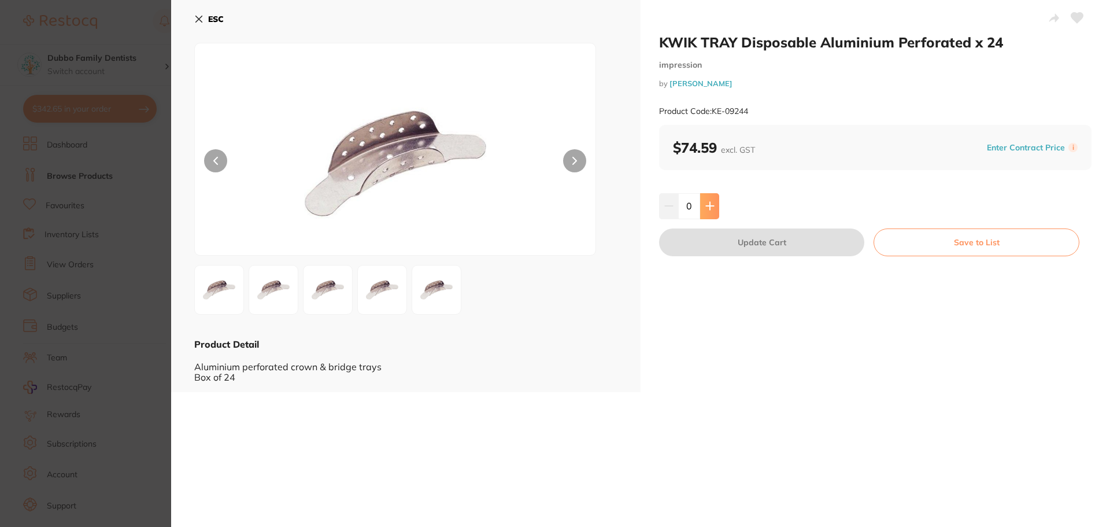
click at [710, 206] on icon at bounding box center [710, 206] width 8 height 8
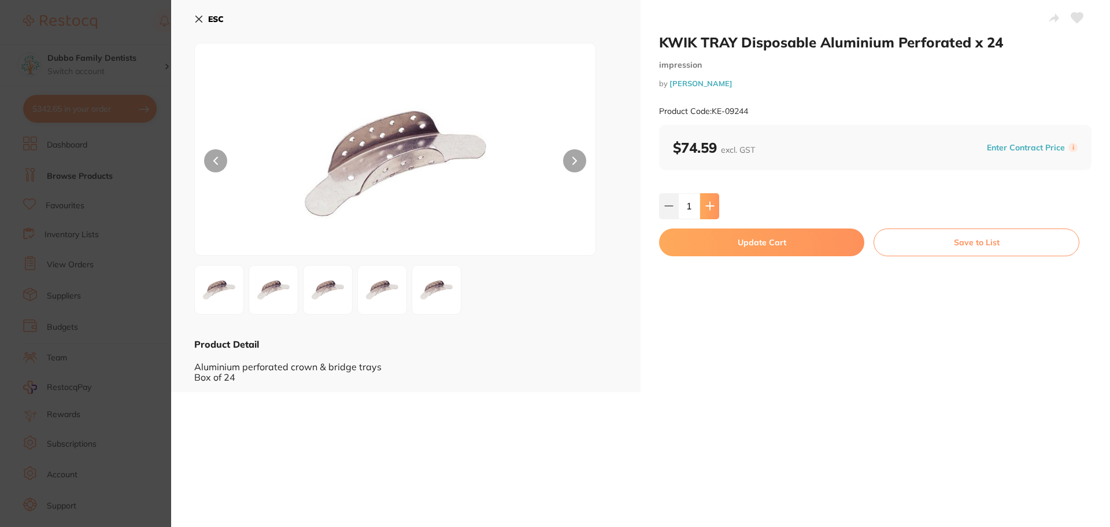
click at [704, 201] on button at bounding box center [709, 205] width 19 height 25
click at [715, 209] on button at bounding box center [709, 205] width 19 height 25
click at [669, 209] on icon at bounding box center [668, 205] width 9 height 9
type input "2"
click at [702, 251] on button "Update Cart" at bounding box center [761, 242] width 205 height 28
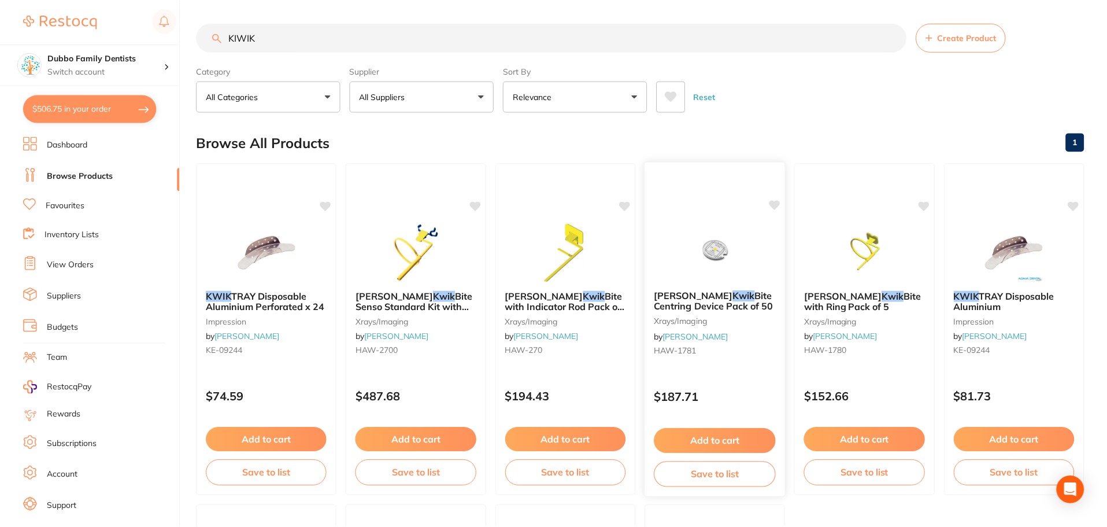
scroll to position [5, 0]
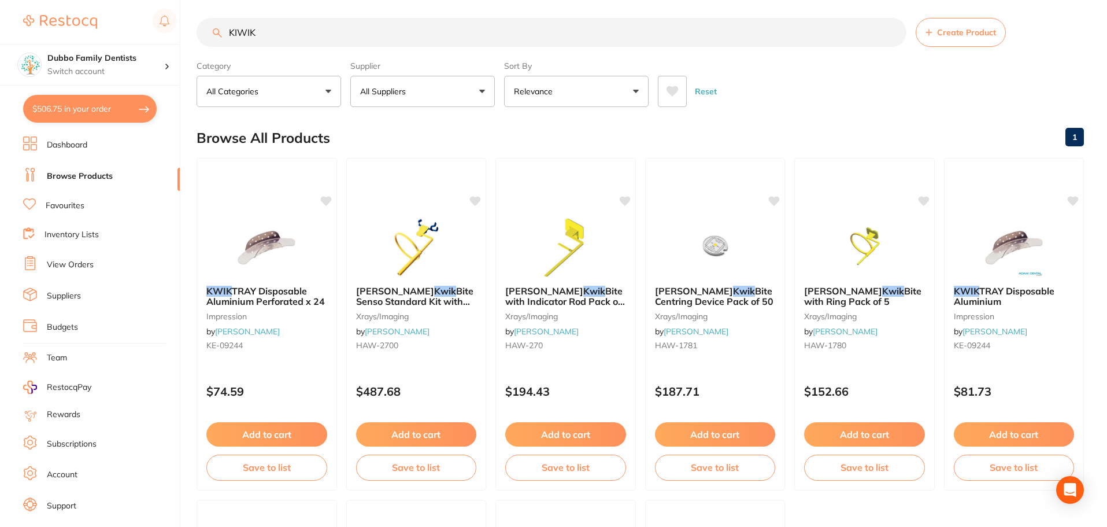
click at [930, 106] on div "Reset" at bounding box center [866, 86] width 417 height 40
click at [979, 250] on img at bounding box center [1014, 246] width 76 height 58
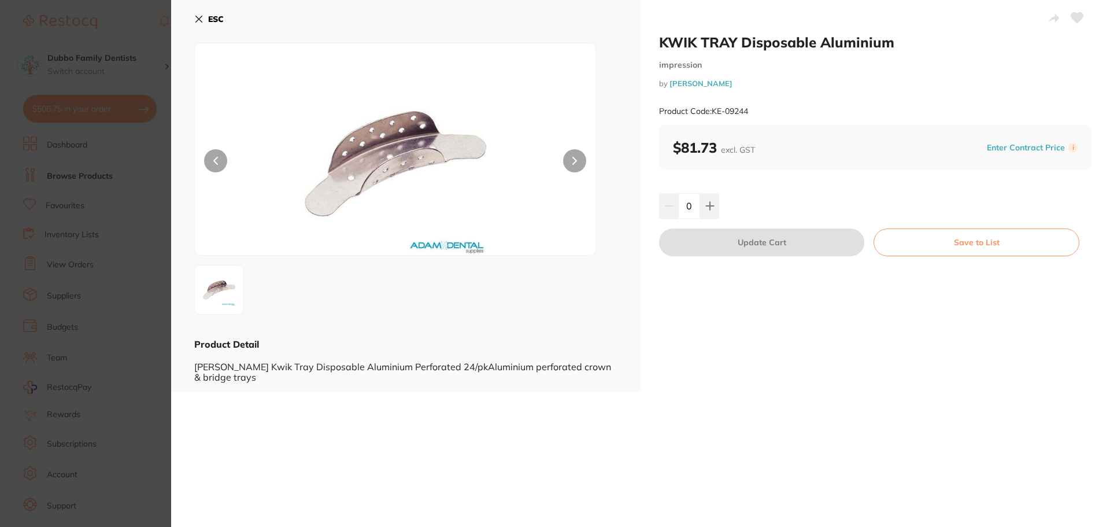
click at [161, 293] on section "KWIK TRAY Disposable Aluminium impression by Adam Dental Product Code: KE-09244…" at bounding box center [555, 263] width 1110 height 527
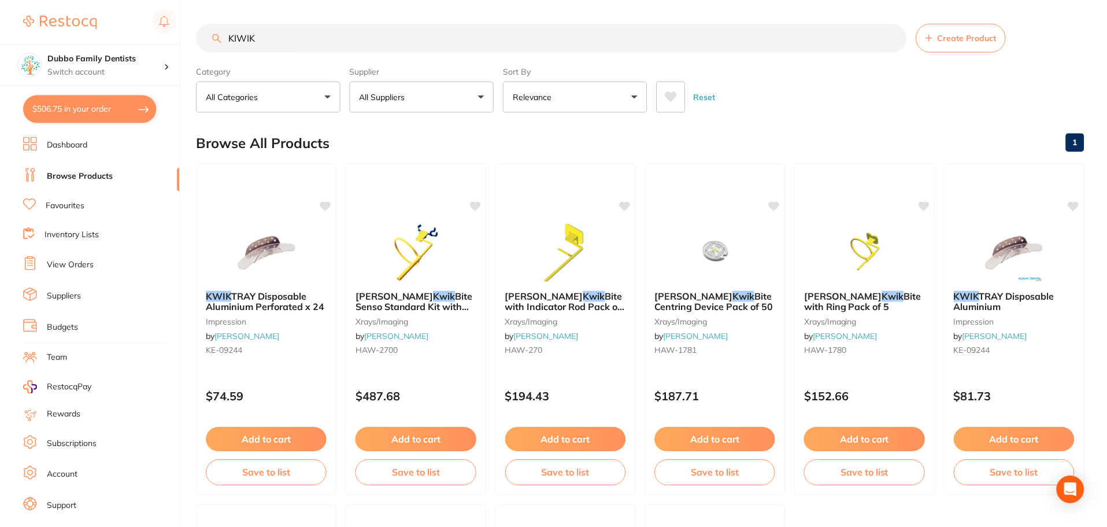
scroll to position [5, 0]
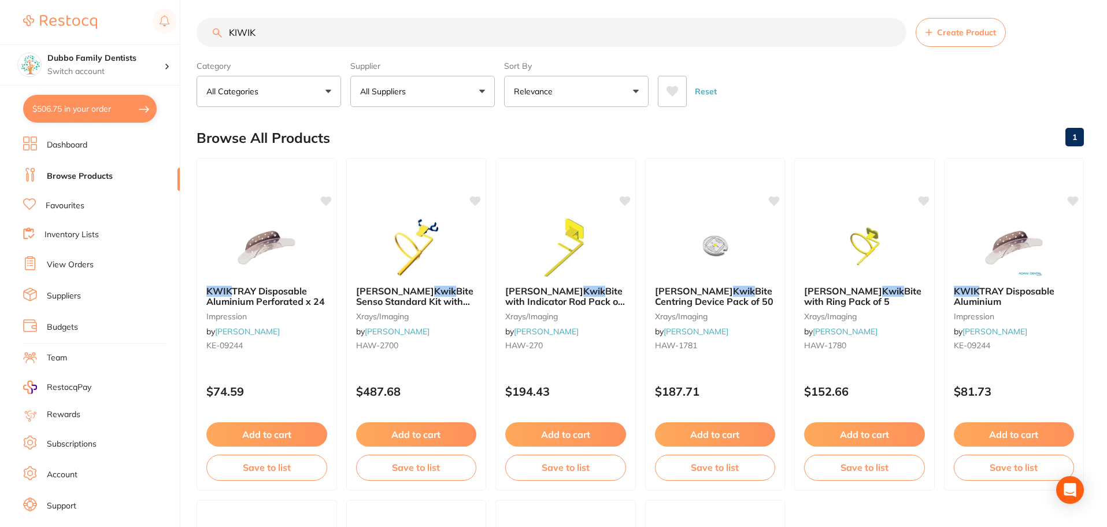
click at [79, 94] on section "Dubbo Family Dentists Switch account Dubbo Family Dentists $506.75 in your orde…" at bounding box center [90, 263] width 180 height 527
click at [83, 106] on button "$506.75 in your order" at bounding box center [90, 109] width 134 height 28
checkbox input "true"
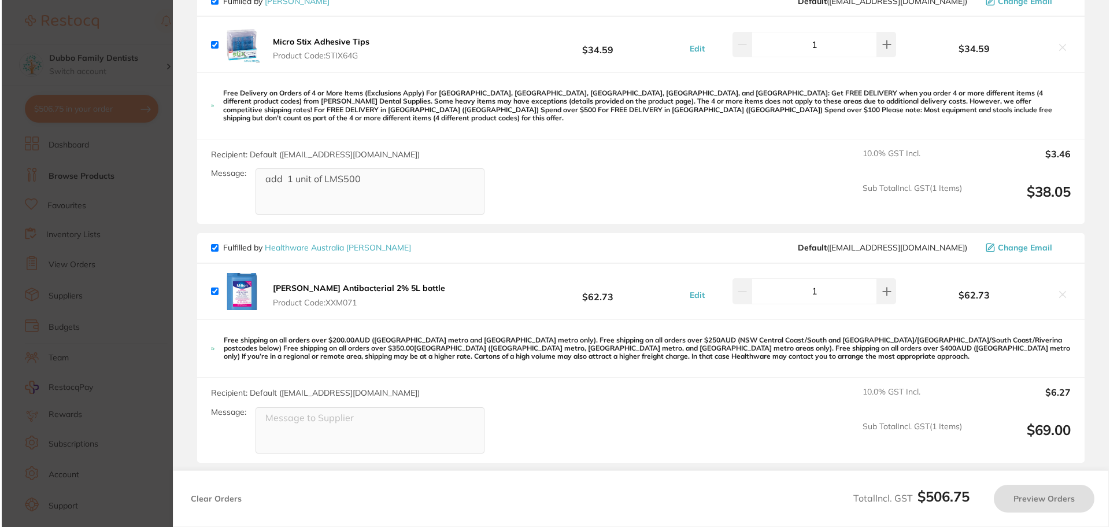
scroll to position [0, 0]
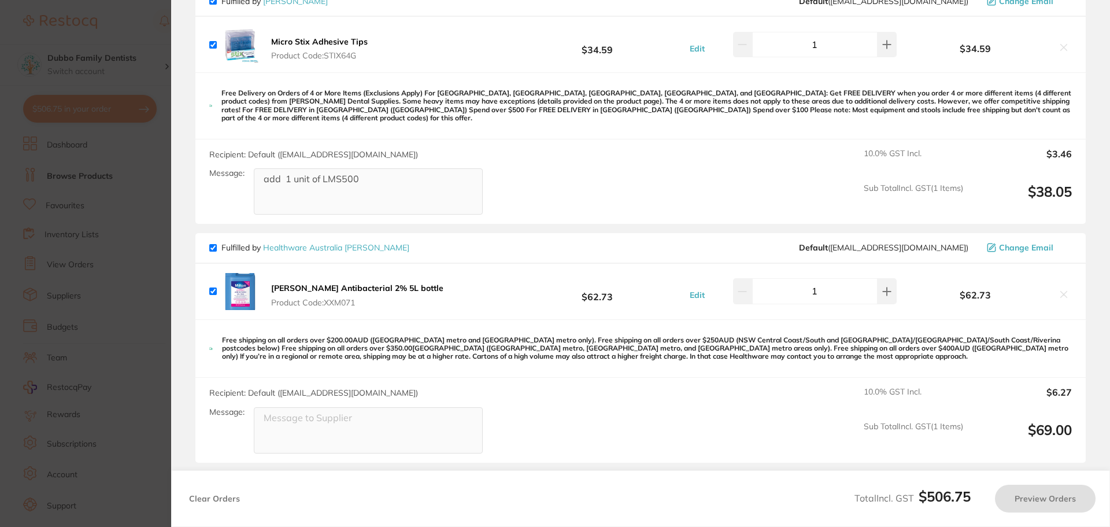
checkbox input "true"
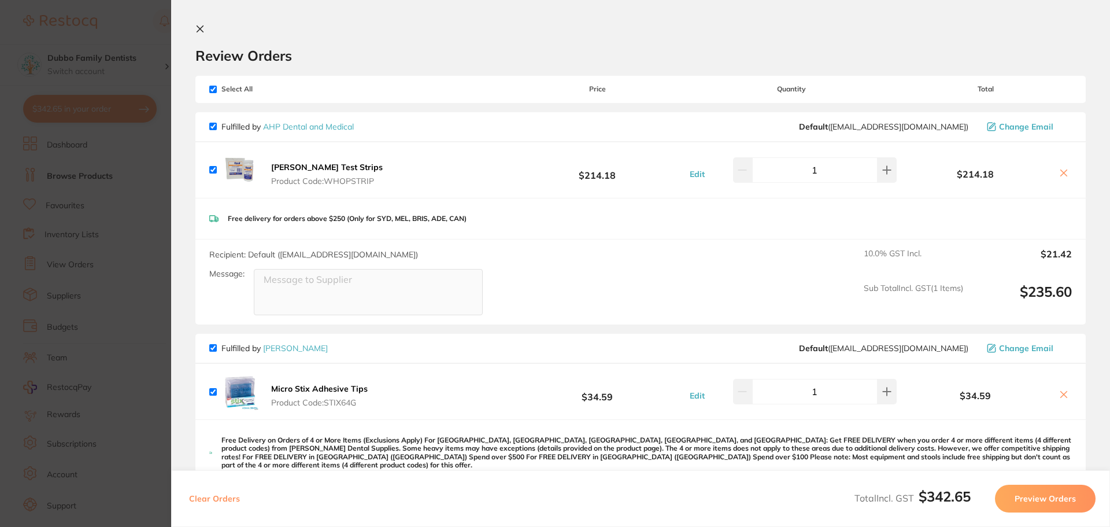
scroll to position [347, 0]
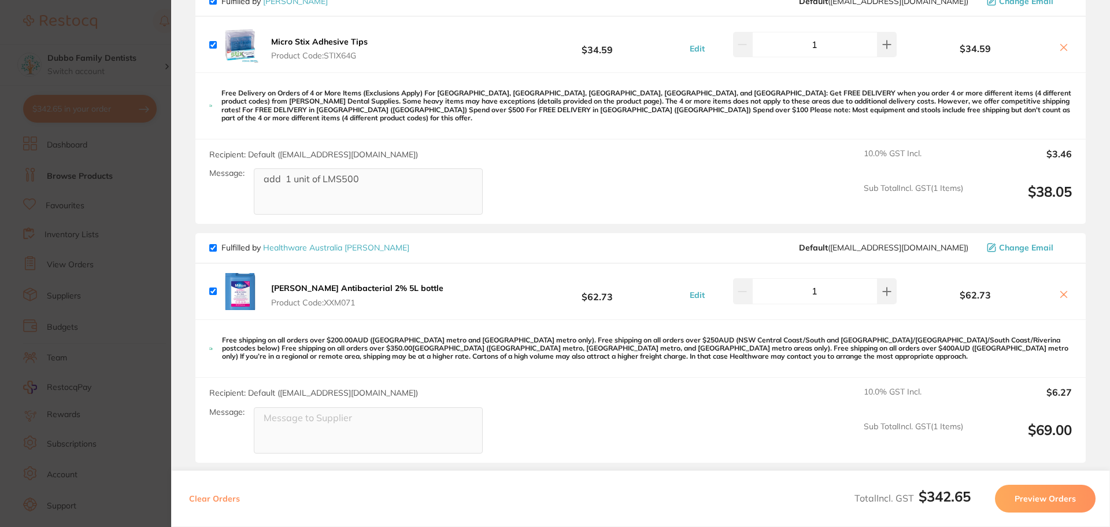
click at [1059, 290] on icon at bounding box center [1063, 294] width 9 height 9
checkbox input "false"
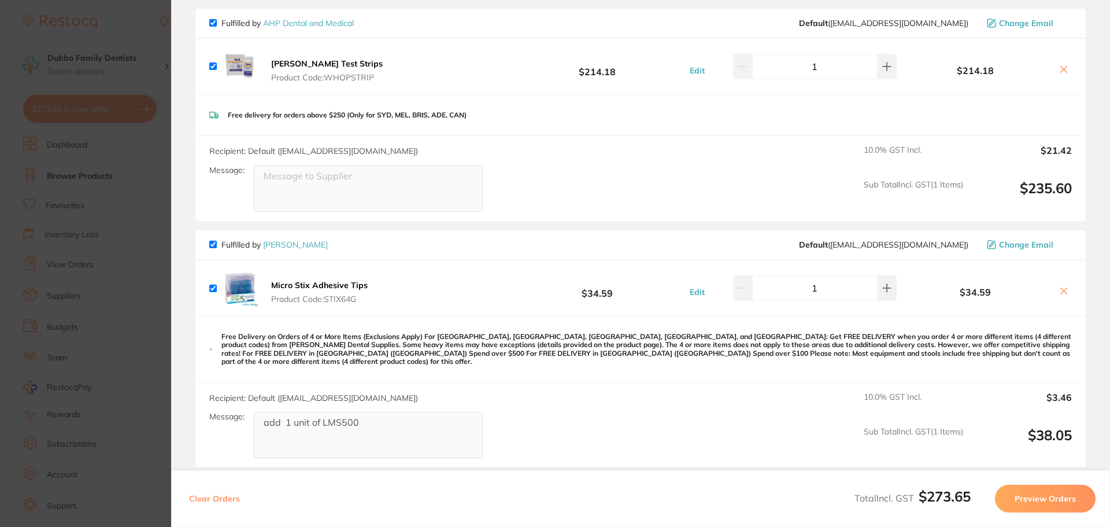
scroll to position [102, 0]
click at [1061, 292] on icon at bounding box center [1064, 292] width 6 height 6
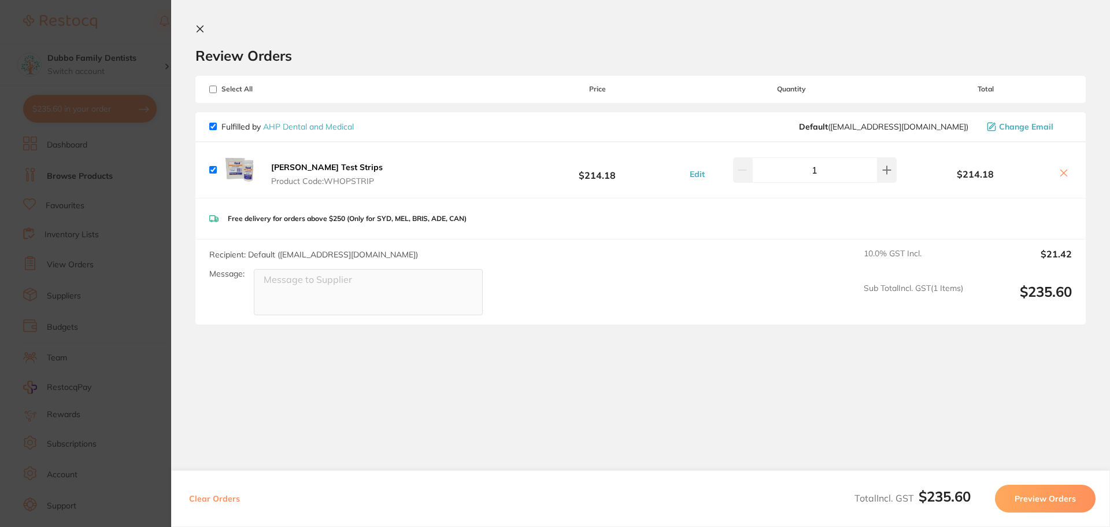
click at [136, 309] on section "Update RRP Set your pre negotiated price for this item. Item Agreed RRP (excl. …" at bounding box center [555, 263] width 1110 height 527
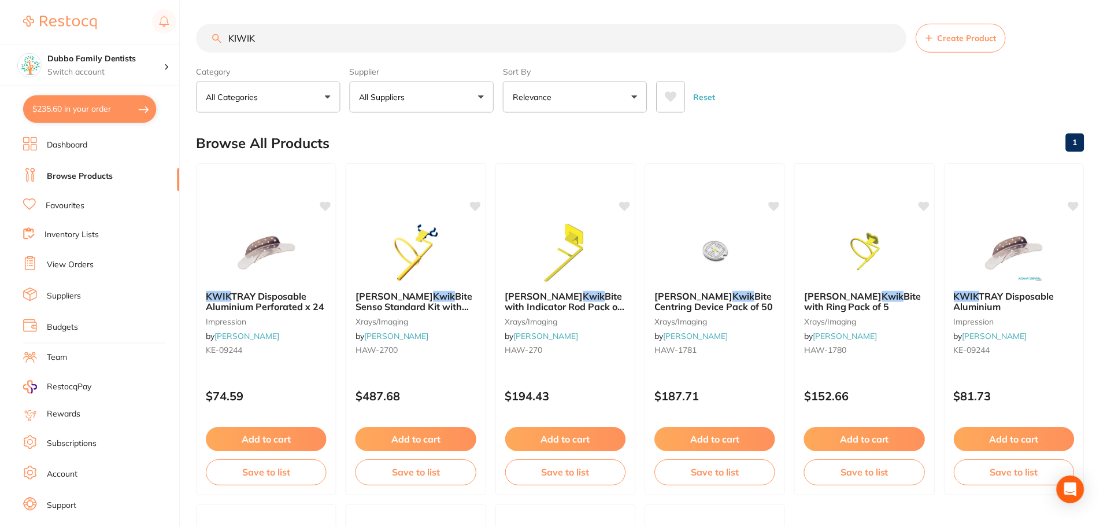
scroll to position [5, 0]
